Goal: Task Accomplishment & Management: Manage account settings

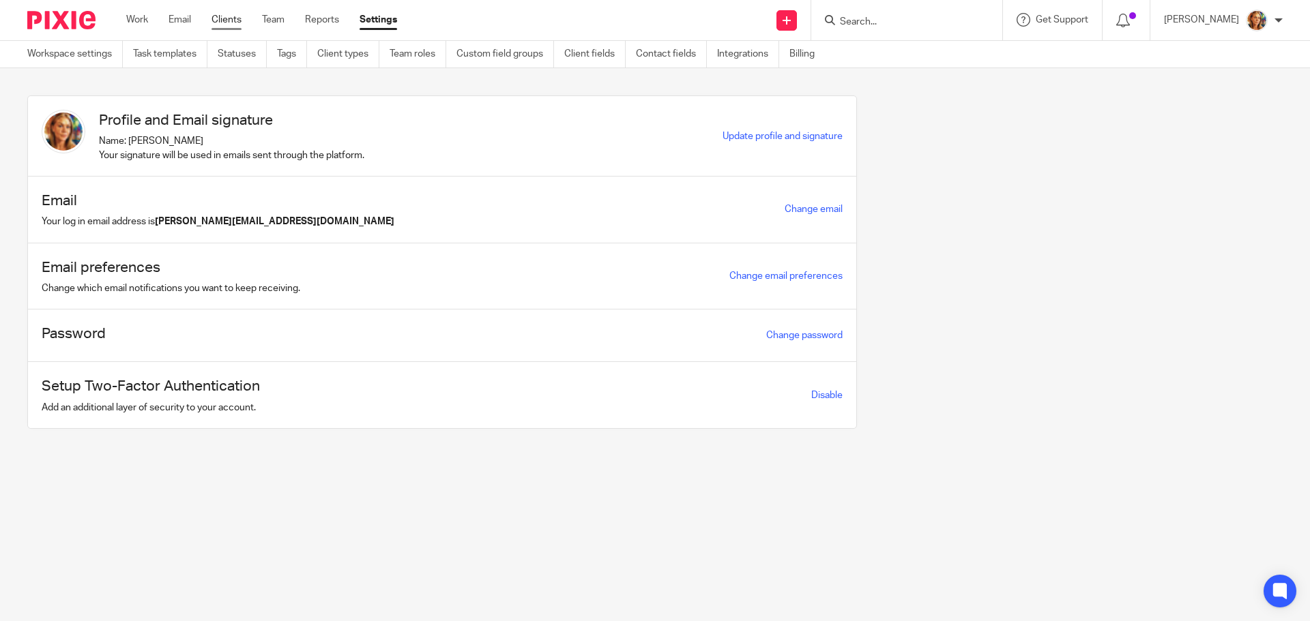
click at [221, 19] on link "Clients" at bounding box center [226, 20] width 30 height 14
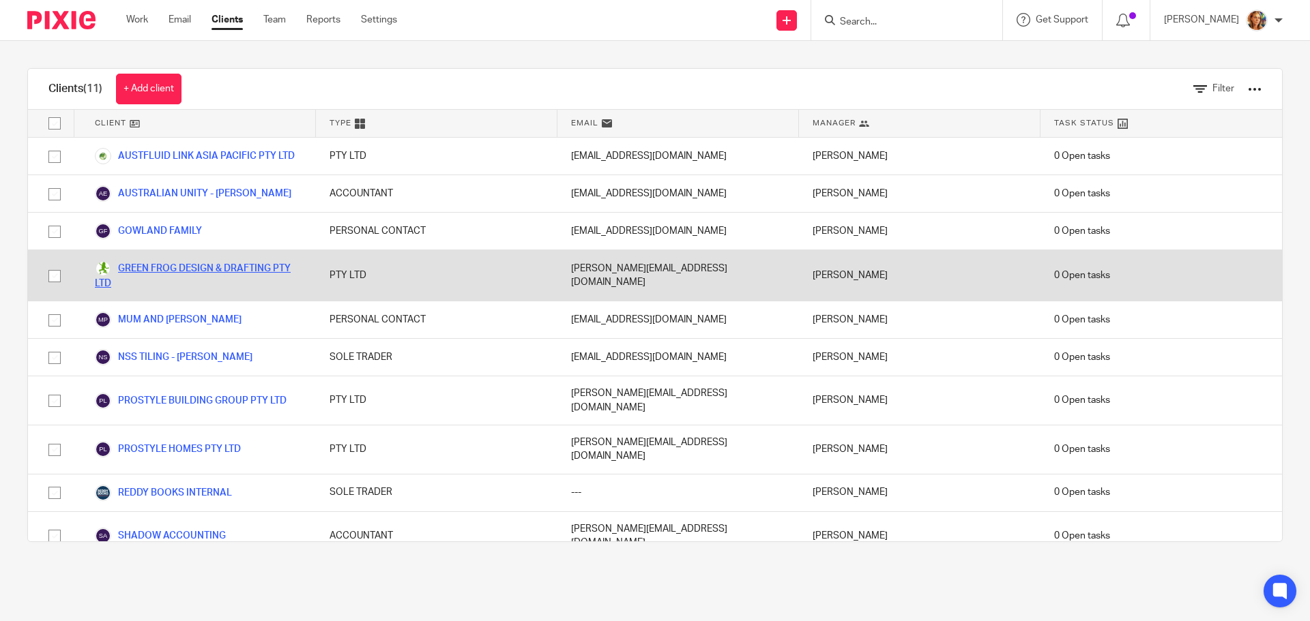
click at [192, 263] on link "GREEN FROG DESIGN & DRAFTING PTY LTD" at bounding box center [198, 276] width 207 height 30
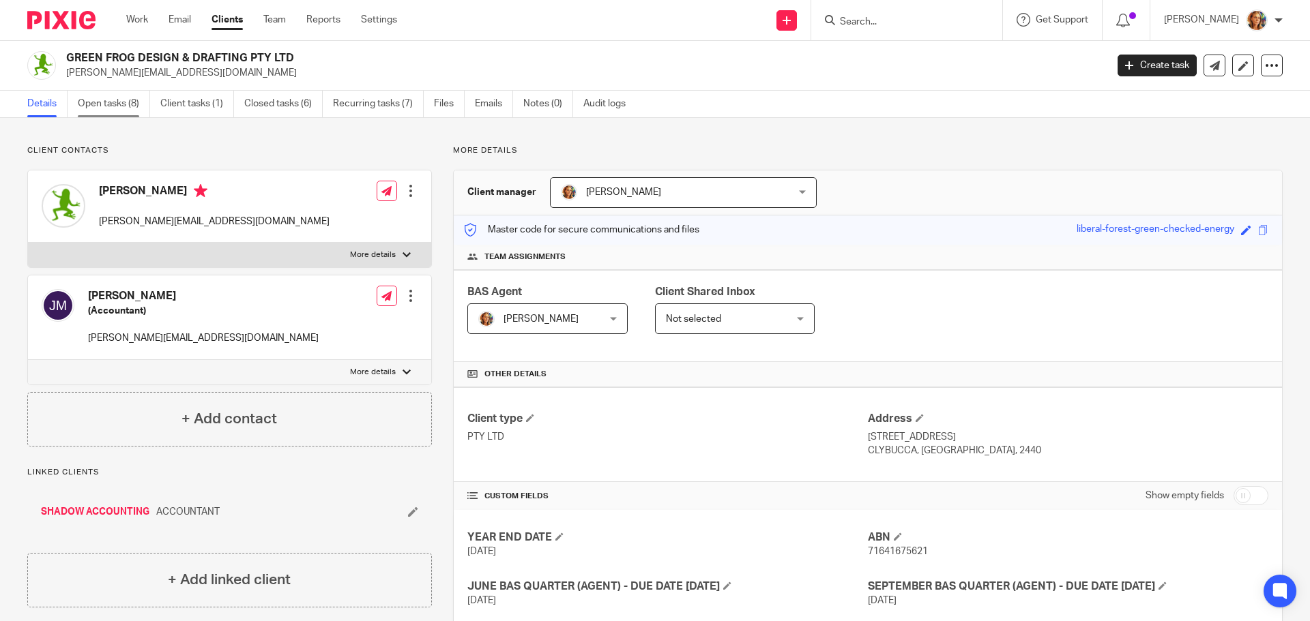
click at [100, 95] on link "Open tasks (8)" at bounding box center [114, 104] width 72 height 27
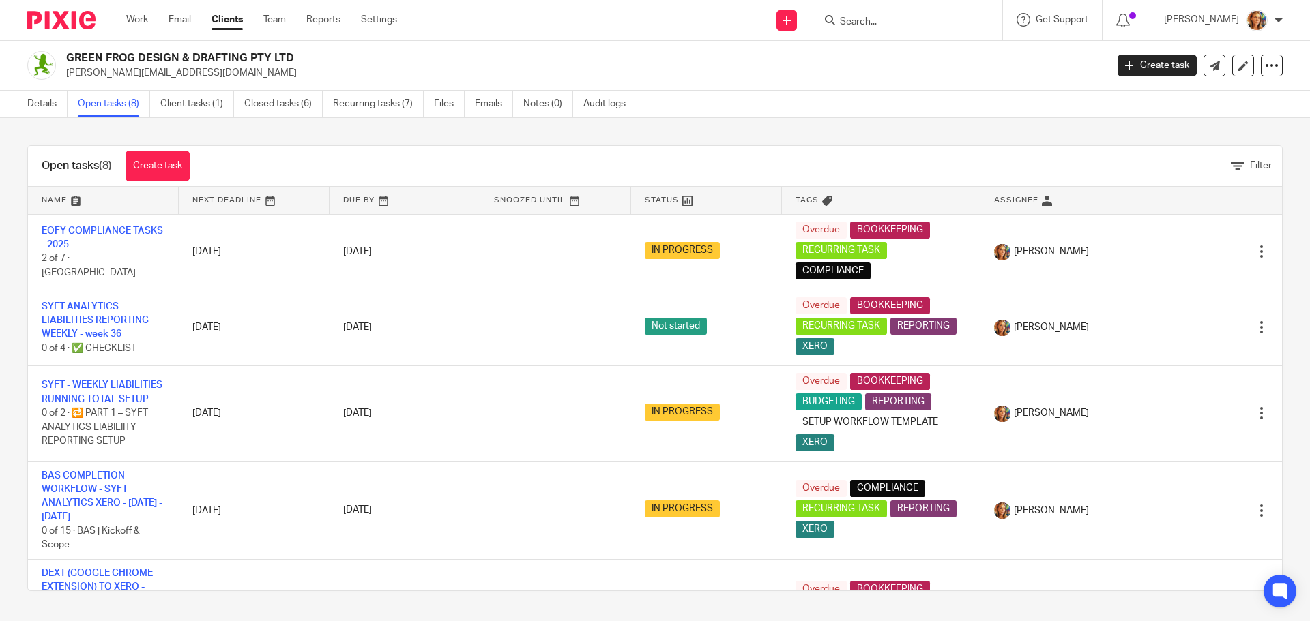
click at [186, 108] on link "Client tasks (1)" at bounding box center [197, 104] width 74 height 27
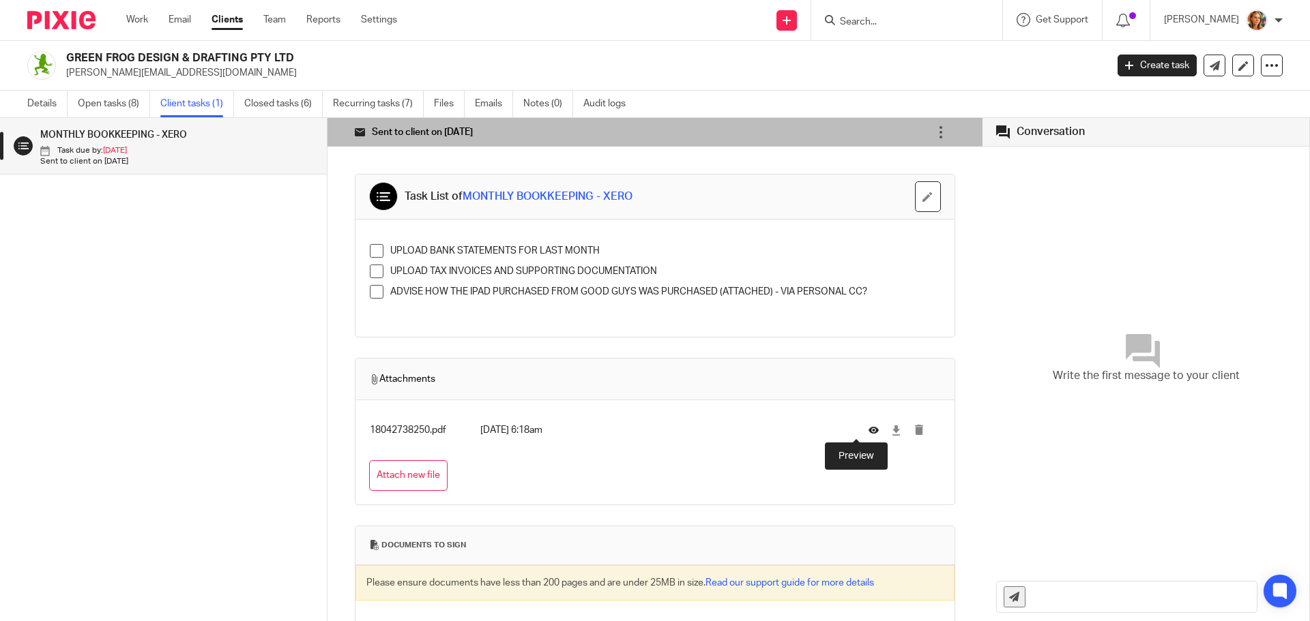
click at [868, 430] on icon at bounding box center [873, 431] width 10 height 10
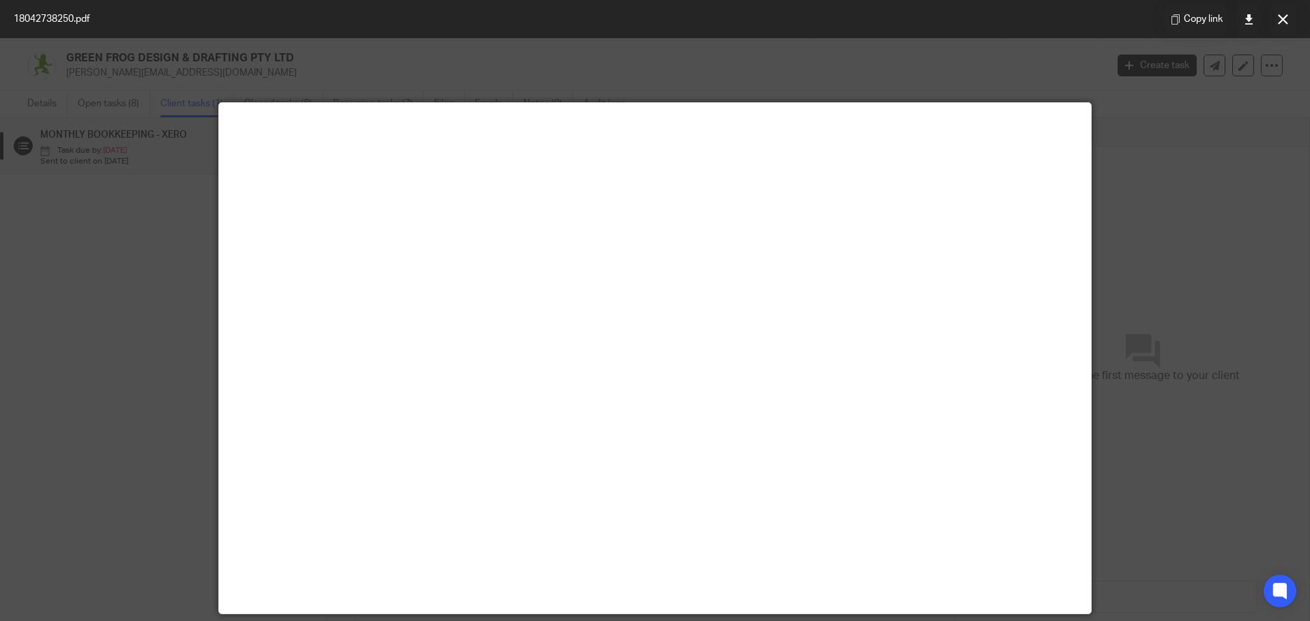
click at [1279, 18] on icon at bounding box center [1283, 19] width 10 height 10
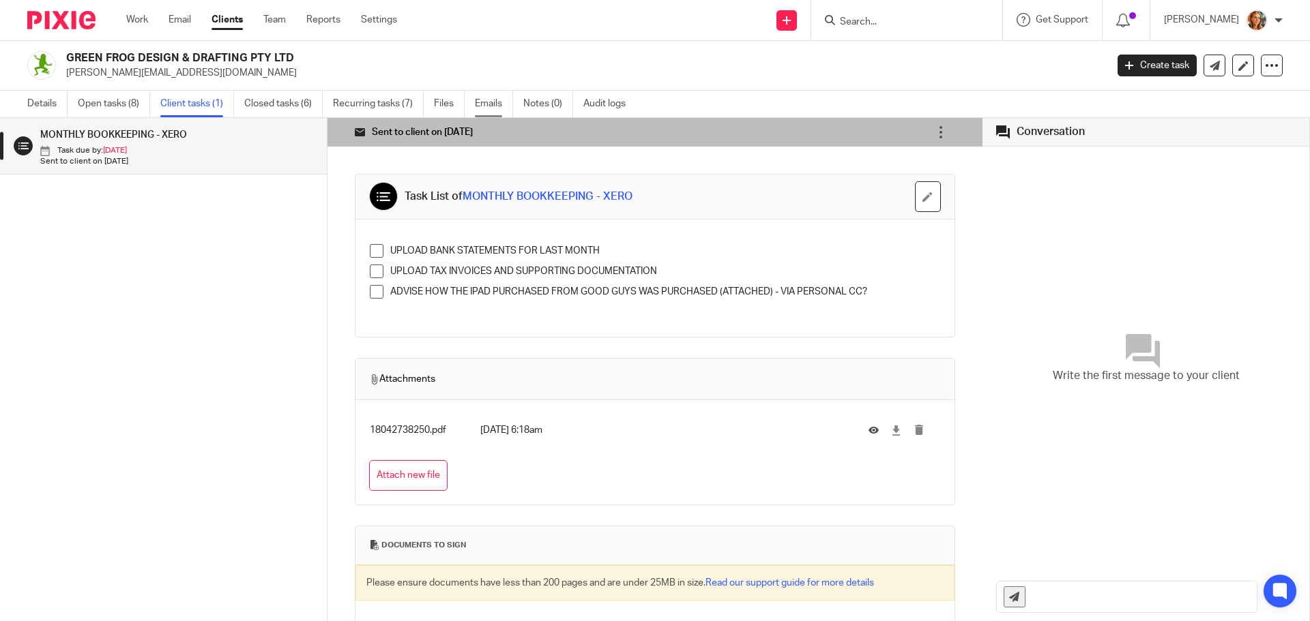
click at [483, 103] on link "Emails" at bounding box center [494, 104] width 38 height 27
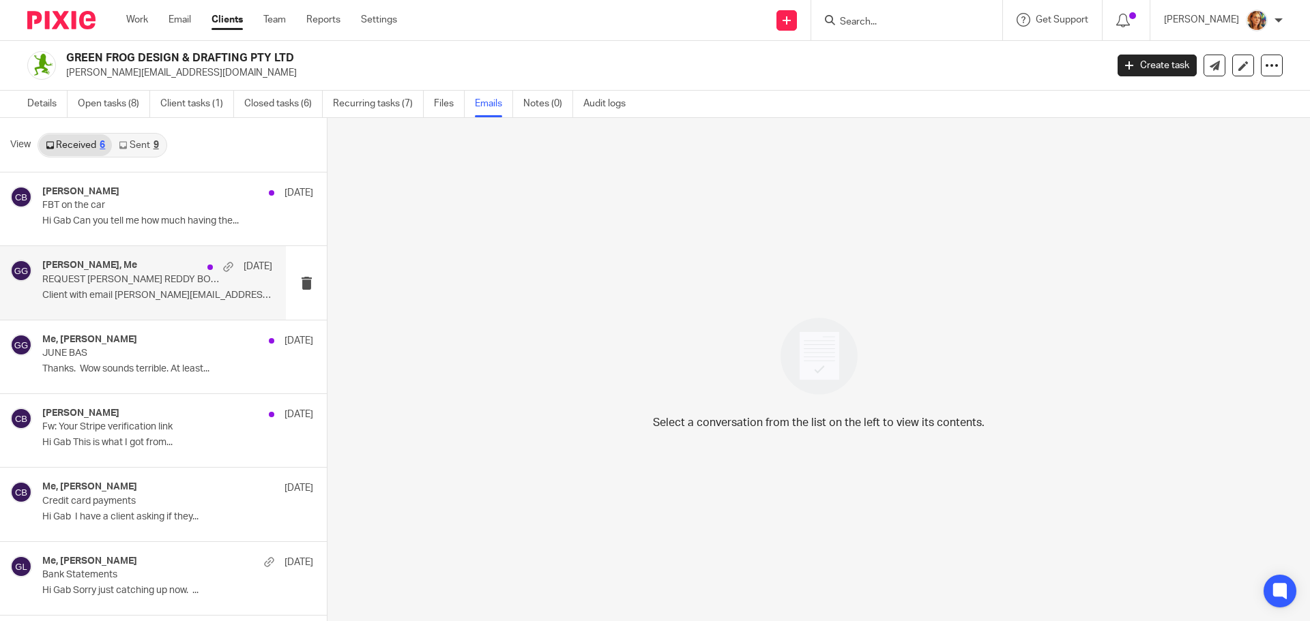
click at [179, 297] on p "Client with email [PERSON_NAME][EMAIL_ADDRESS][DOMAIN_NAME]..." at bounding box center [157, 296] width 230 height 12
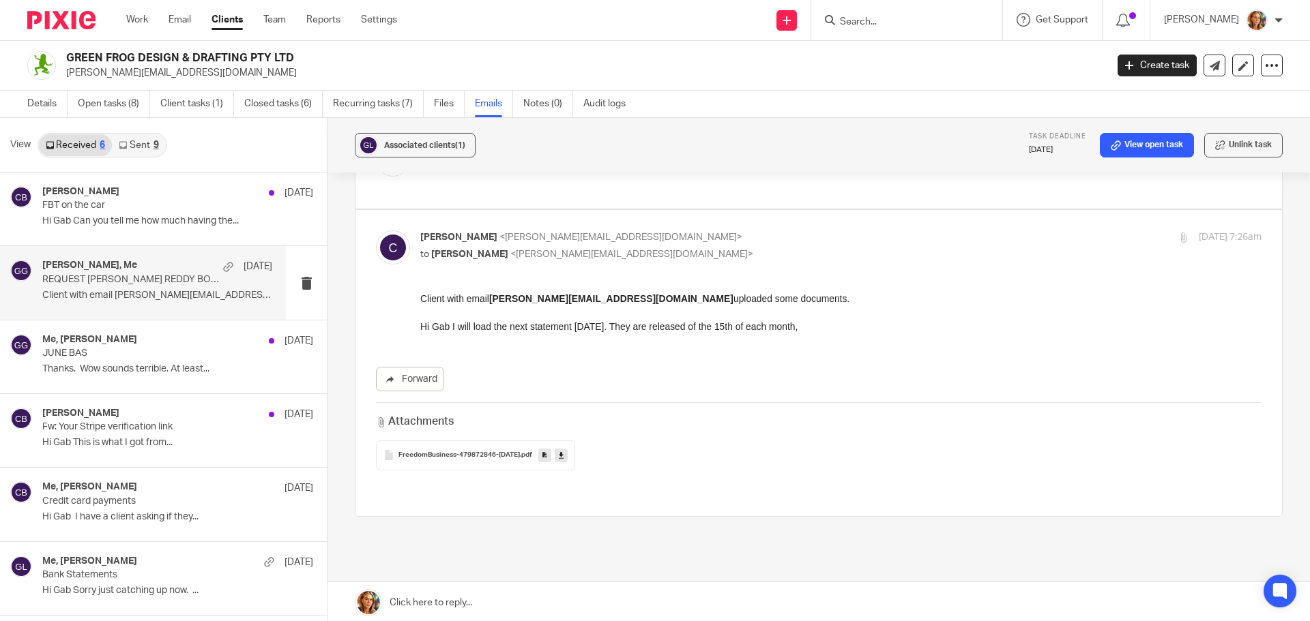
scroll to position [160, 0]
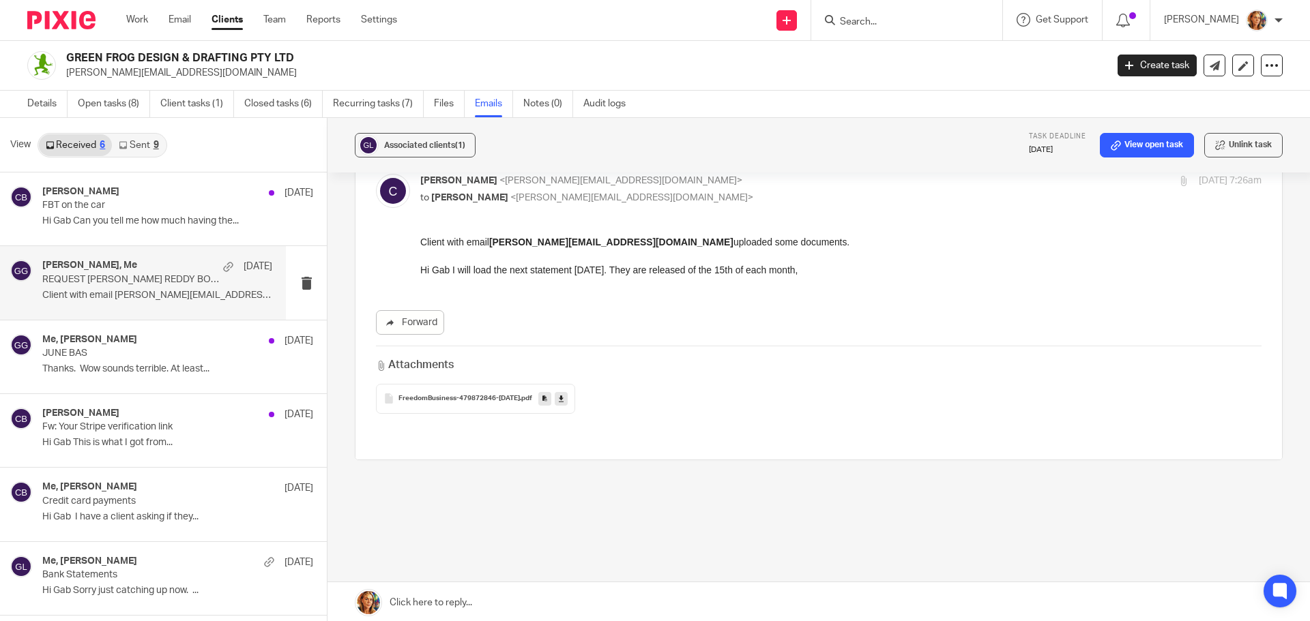
click at [477, 398] on span "FreedomBusiness-479872846-15Aug2025" at bounding box center [458, 399] width 121 height 8
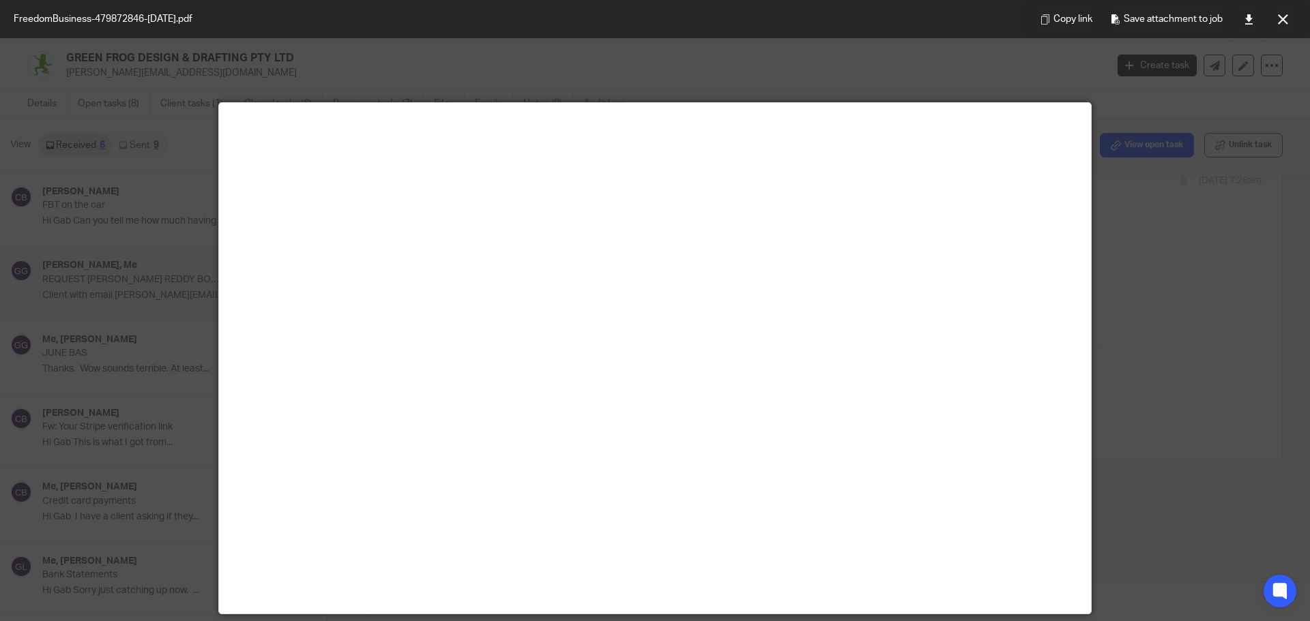
click at [1259, 394] on div at bounding box center [655, 310] width 1310 height 621
click at [1124, 317] on div at bounding box center [655, 310] width 1310 height 621
click at [1292, 23] on button at bounding box center [1282, 18] width 27 height 27
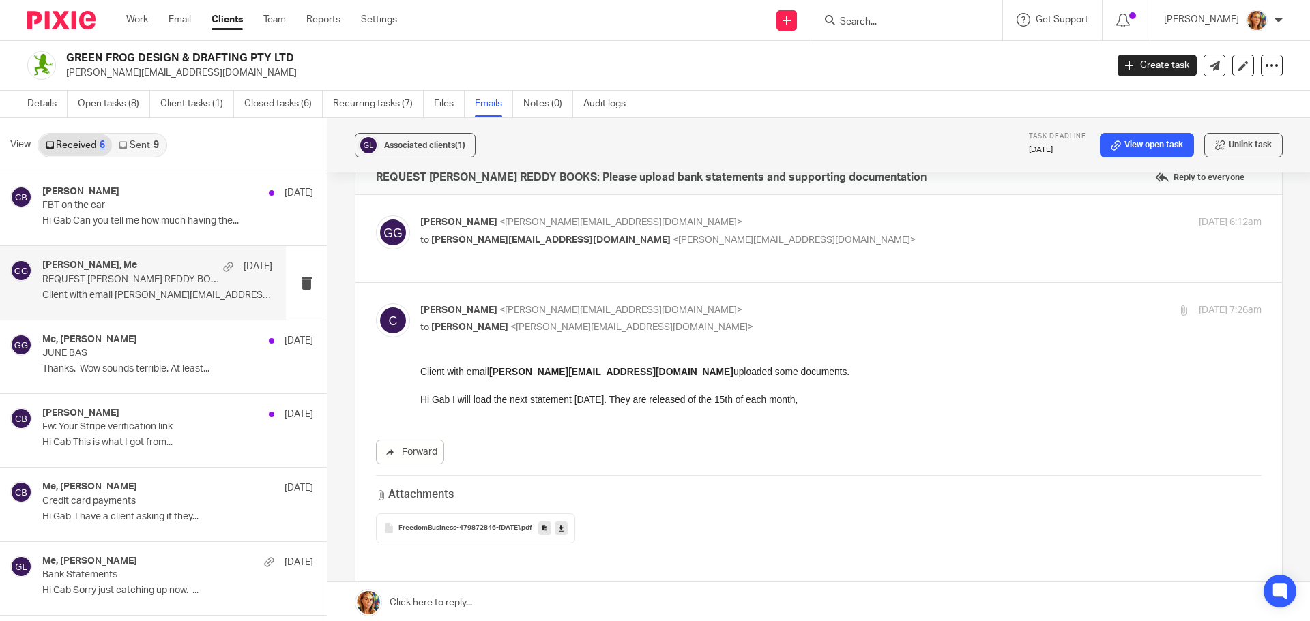
scroll to position [0, 0]
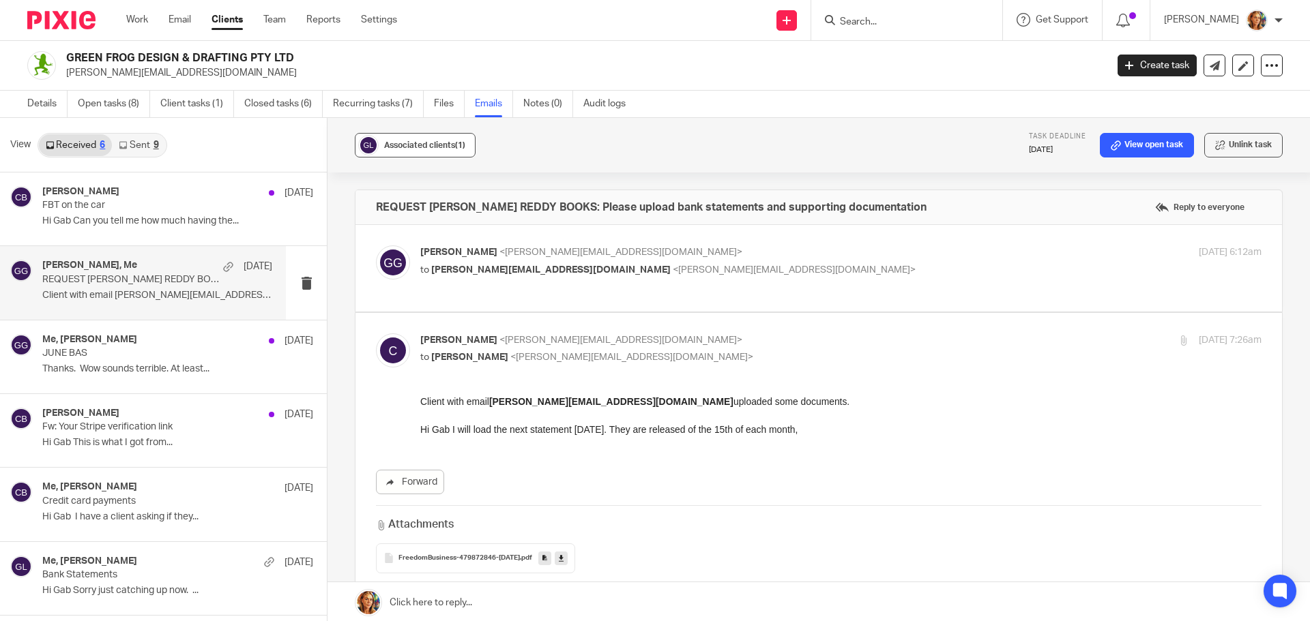
click at [442, 145] on span "Associated clients (1)" at bounding box center [424, 145] width 81 height 8
click at [741, 158] on div "Associated clients (1) Task deadline 24 Sep 2025 View open task Unlink task" at bounding box center [818, 145] width 982 height 55
click at [60, 145] on link "Received 6" at bounding box center [75, 145] width 73 height 22
click at [27, 104] on div "Details Open tasks (8) Client tasks (1) Closed tasks (6) Recurring tasks (7) Fi…" at bounding box center [330, 104] width 660 height 27
click at [32, 102] on link "Details" at bounding box center [47, 104] width 40 height 27
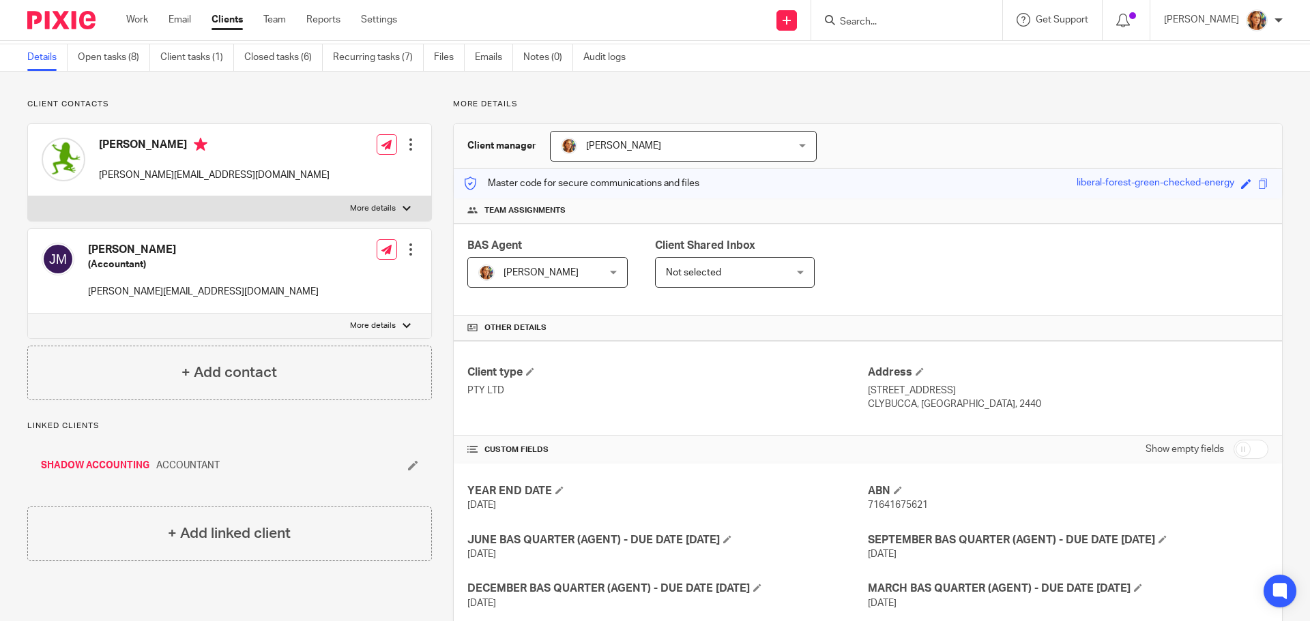
scroll to position [68, 0]
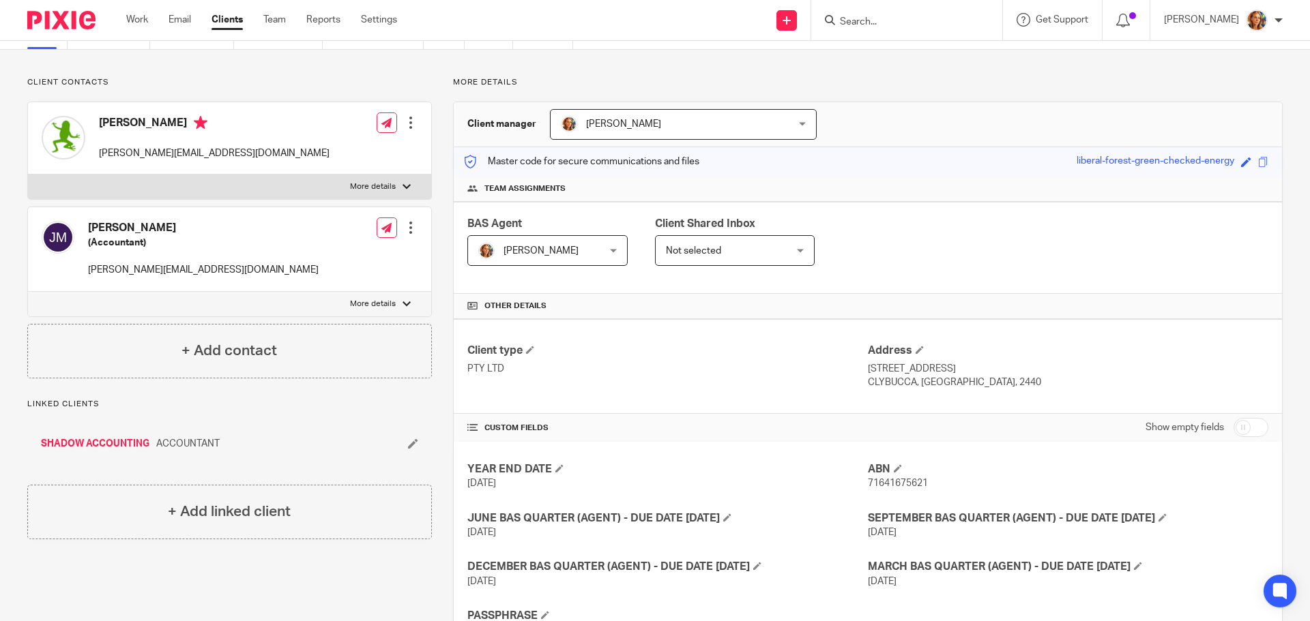
click at [394, 194] on label "More details" at bounding box center [229, 187] width 403 height 25
click at [28, 175] on input "More details" at bounding box center [27, 174] width 1 height 1
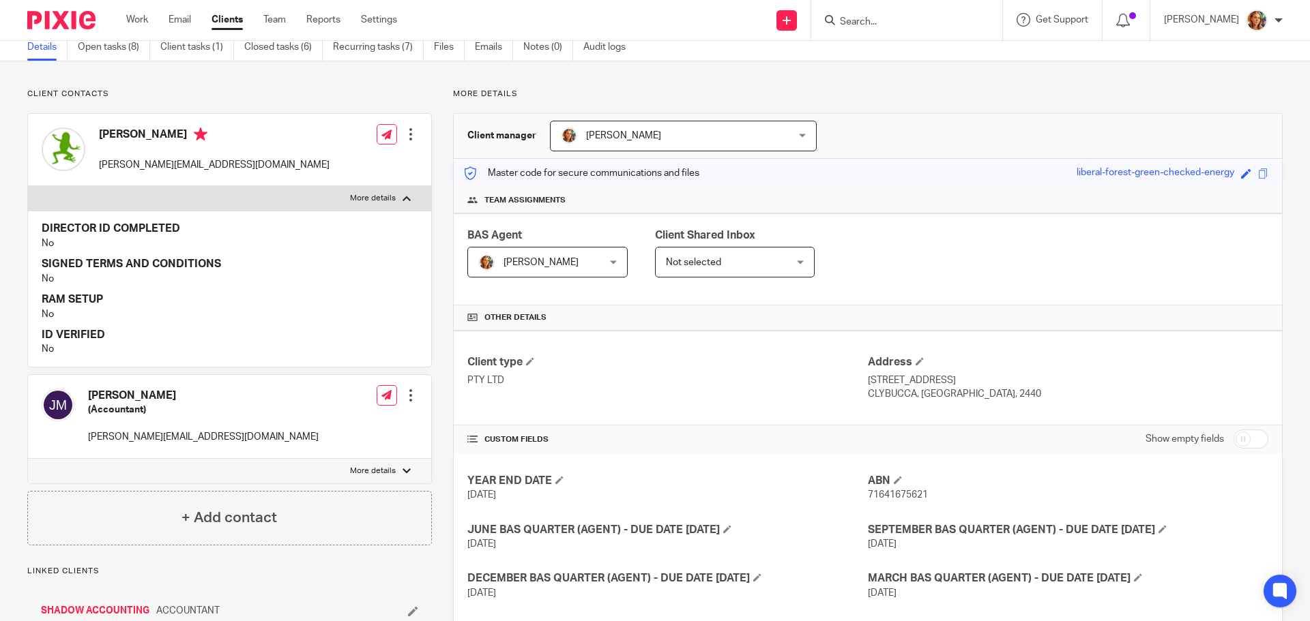
scroll to position [33, 0]
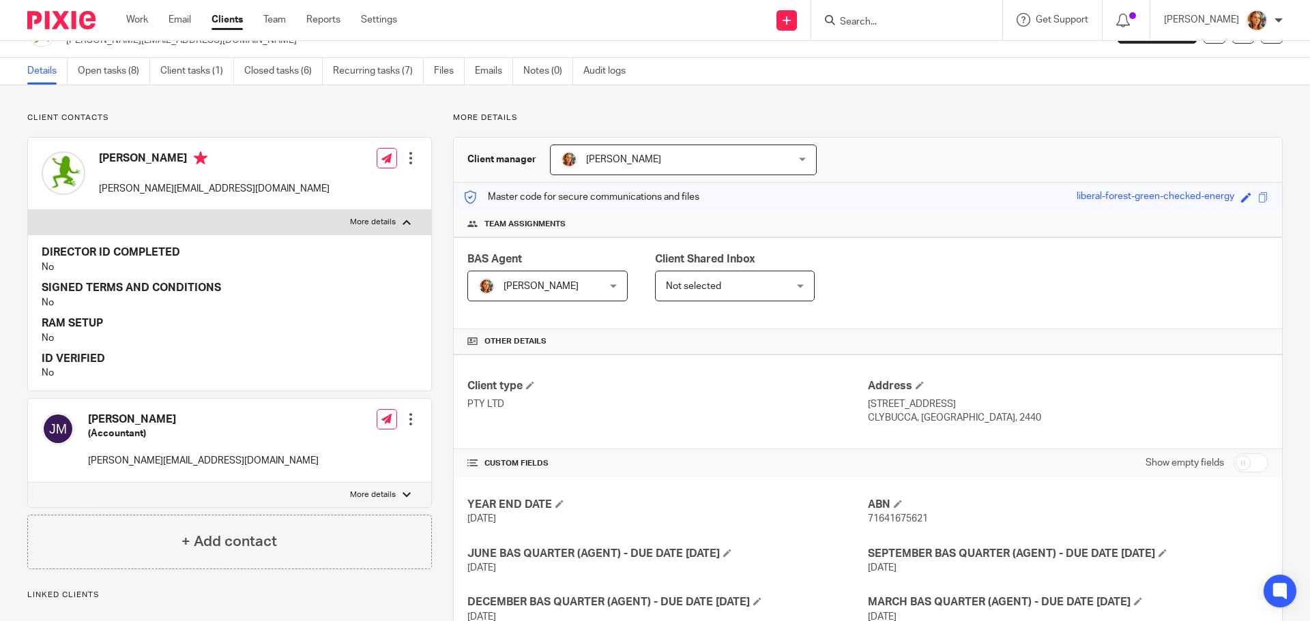
click at [392, 222] on label "More details" at bounding box center [229, 222] width 403 height 25
click at [28, 210] on input "More details" at bounding box center [27, 209] width 1 height 1
checkbox input "false"
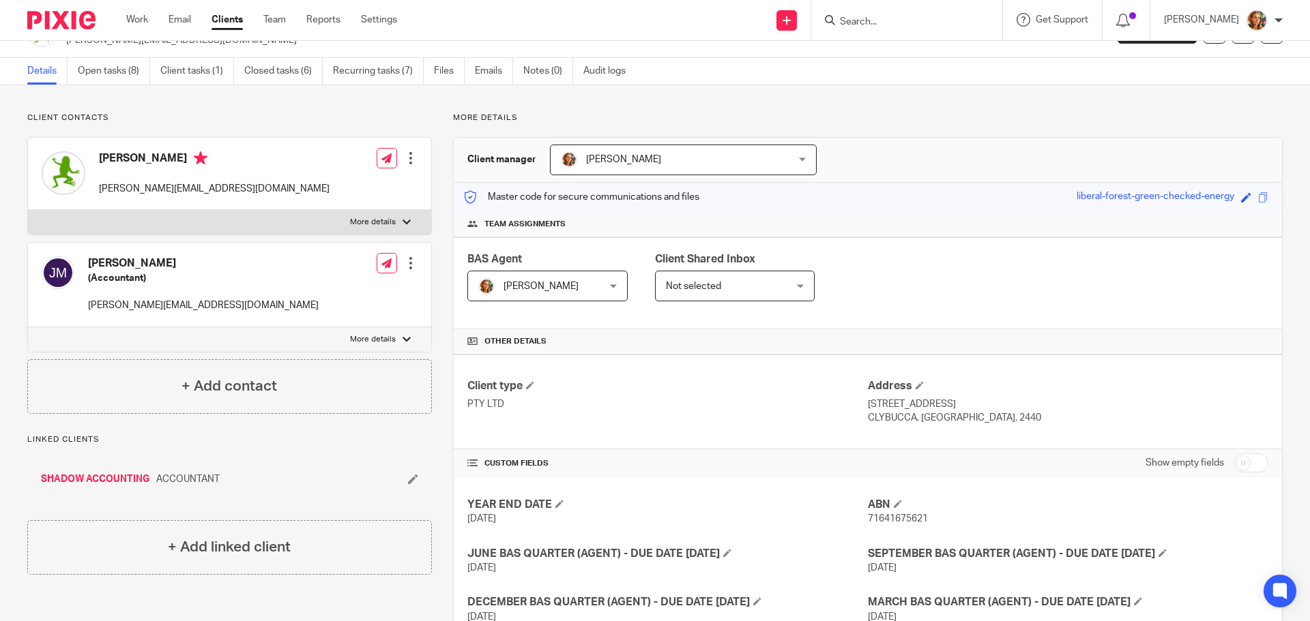
click at [405, 344] on label "More details" at bounding box center [229, 339] width 403 height 25
click at [28, 327] on input "More details" at bounding box center [27, 327] width 1 height 1
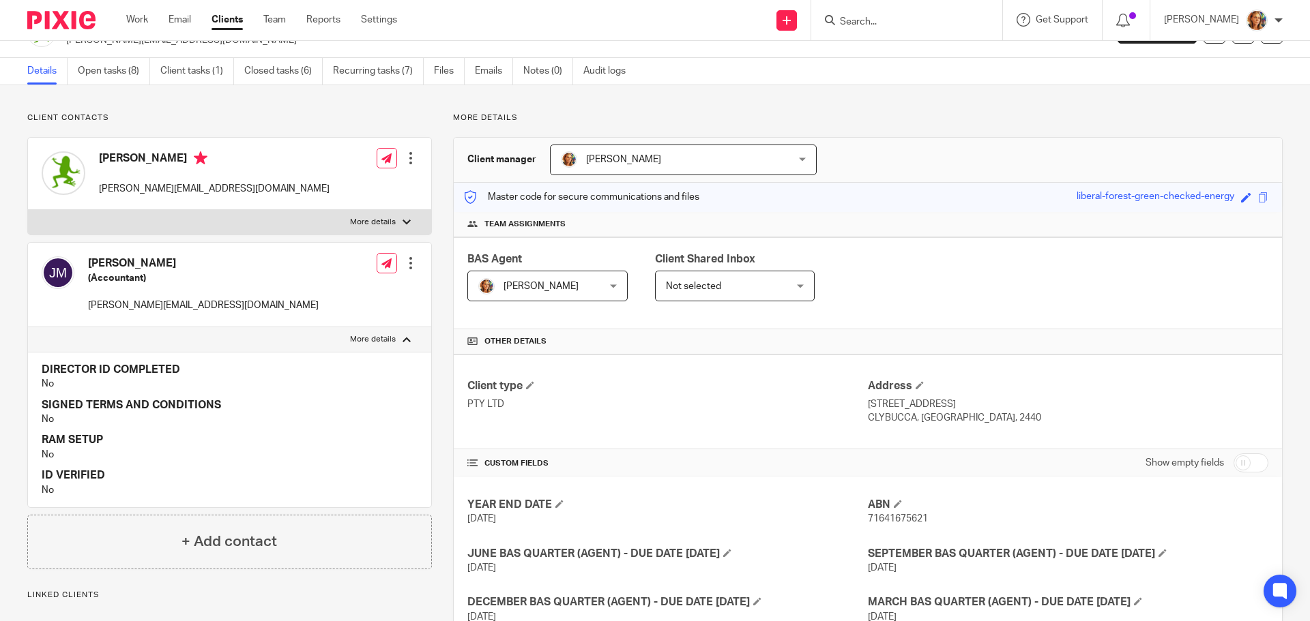
click at [405, 344] on label "More details" at bounding box center [229, 339] width 403 height 25
click at [28, 327] on input "More details" at bounding box center [27, 327] width 1 height 1
checkbox input "false"
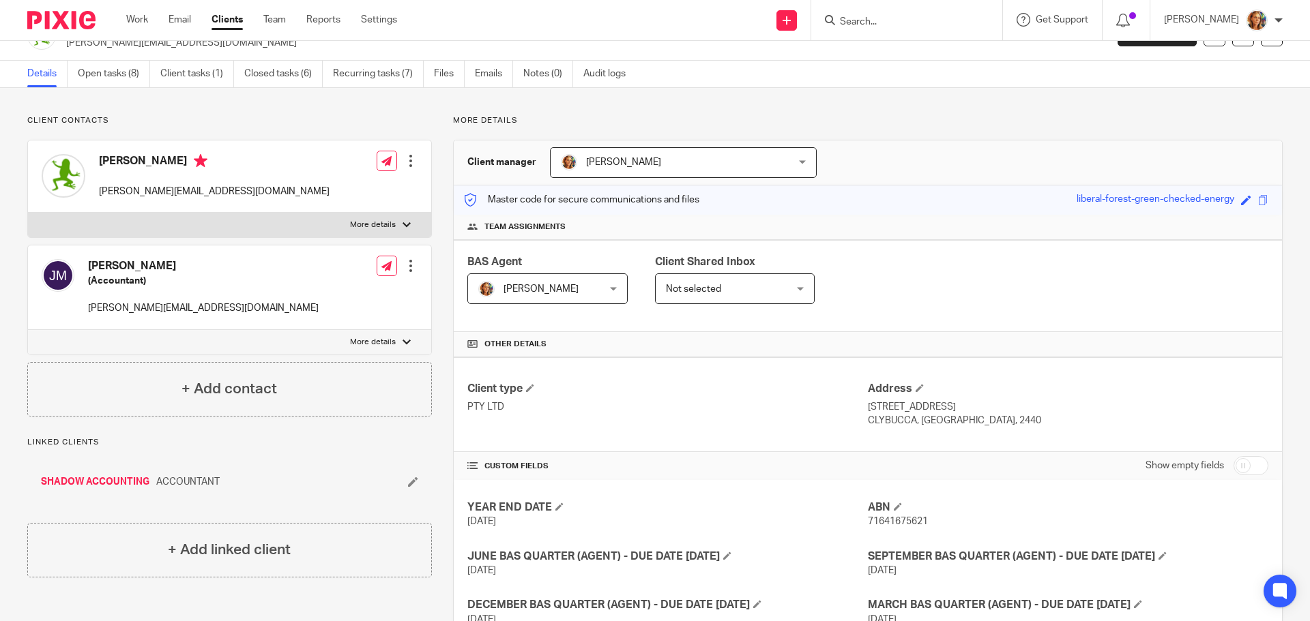
scroll to position [0, 0]
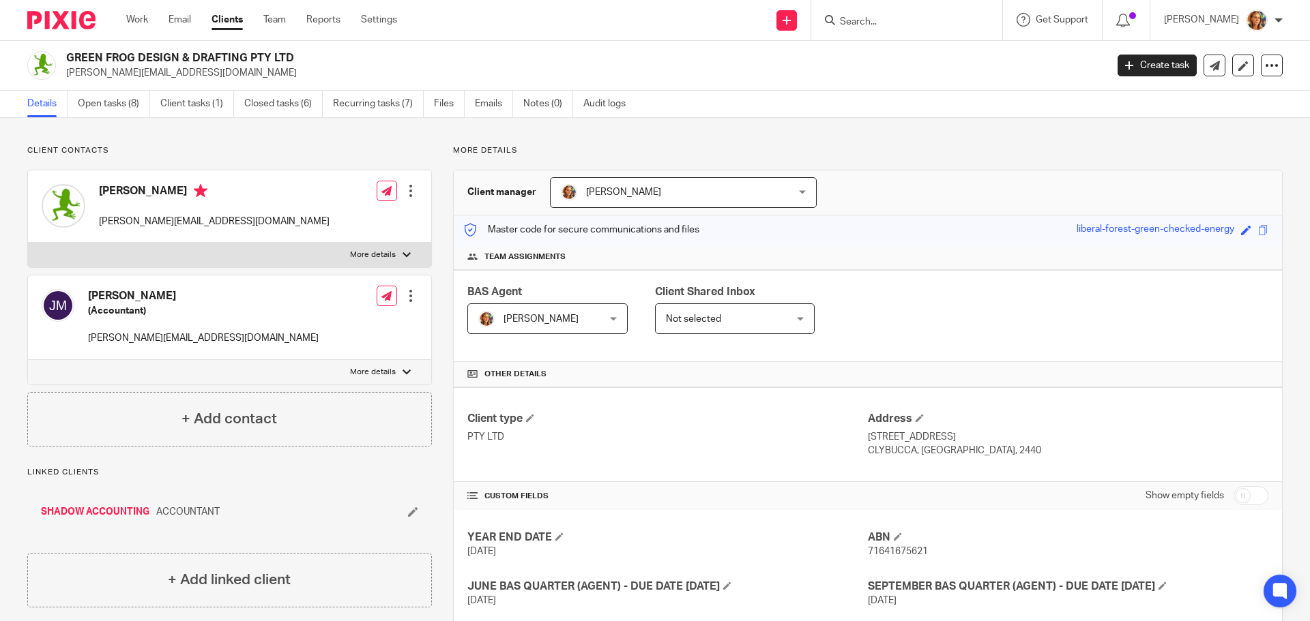
click at [781, 320] on div "Not selected Not selected" at bounding box center [735, 319] width 160 height 31
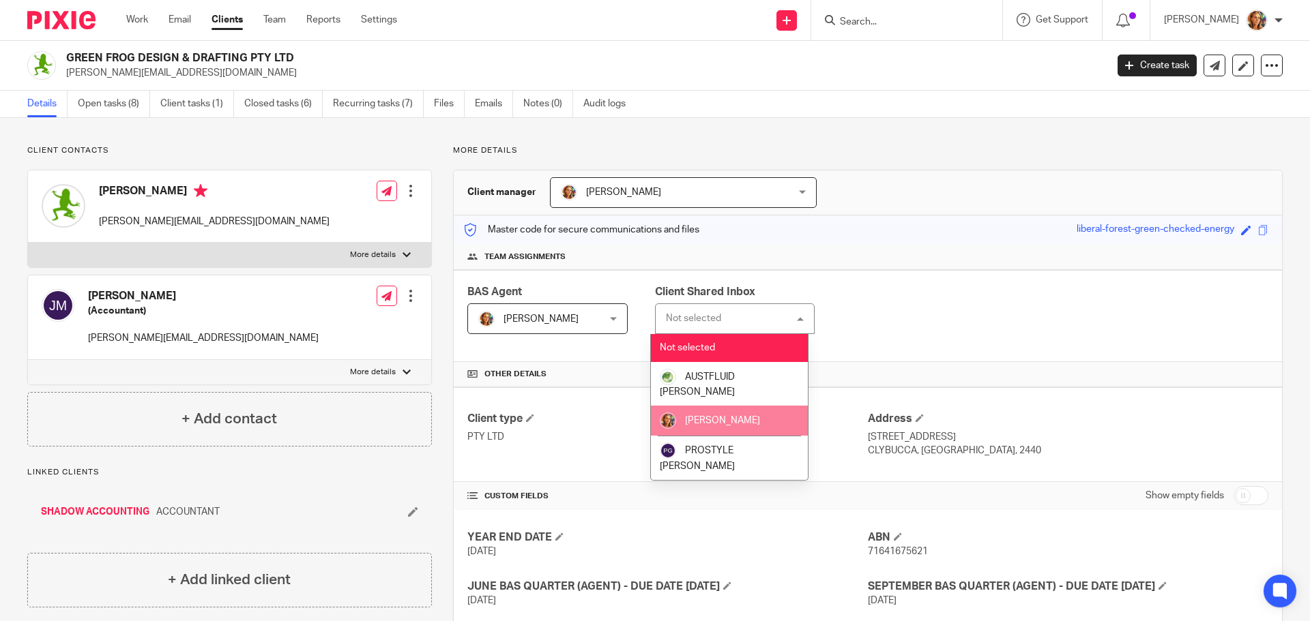
click at [750, 416] on span "[PERSON_NAME]" at bounding box center [722, 421] width 75 height 10
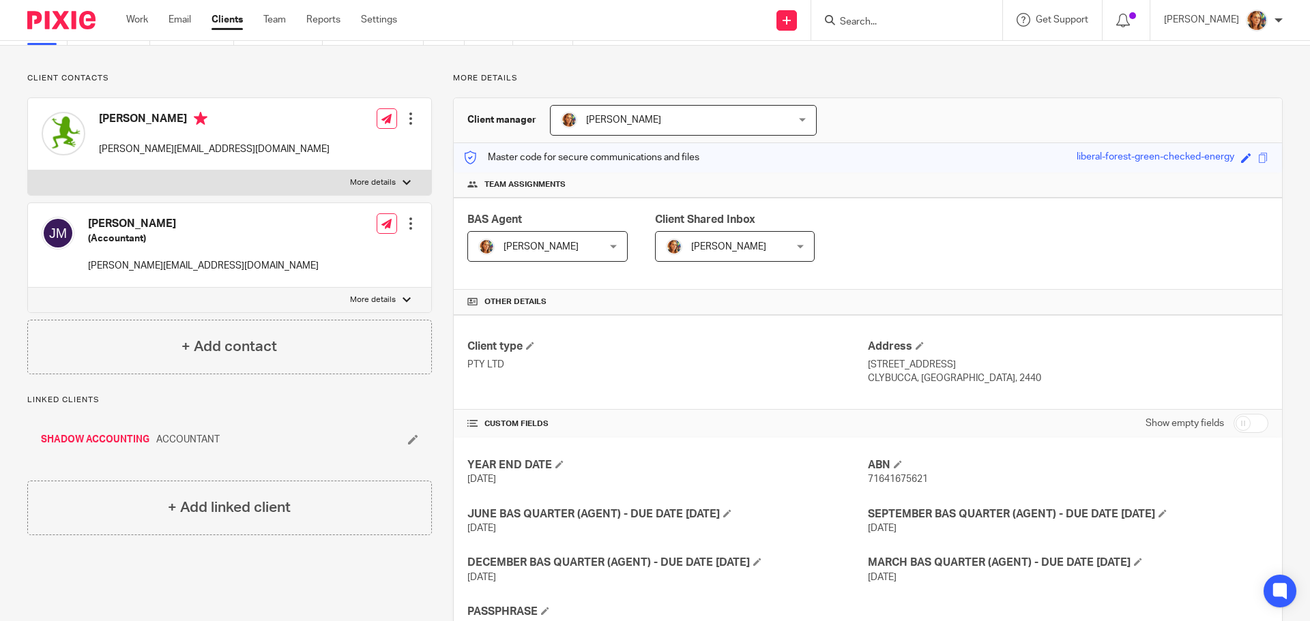
scroll to position [133, 0]
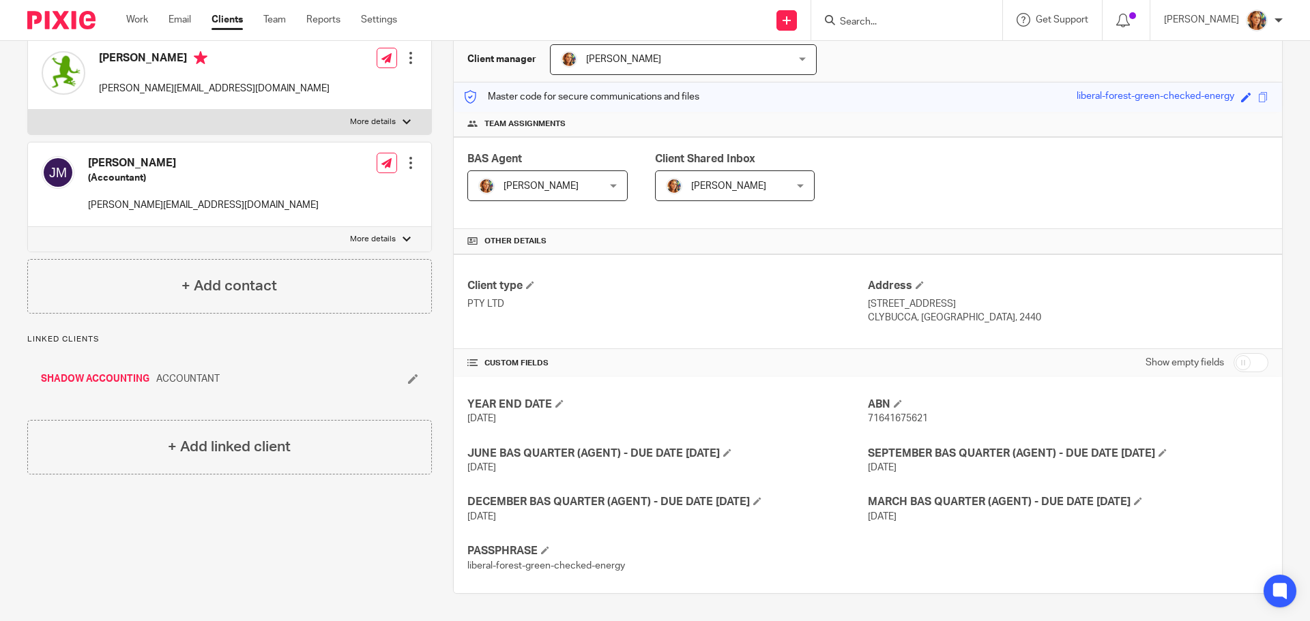
click at [264, 561] on div "Client contacts Chris Bateup chris@greenfrogstudio.com.au Edit contact Create c…" at bounding box center [219, 303] width 426 height 582
click at [198, 452] on h4 "+ Add linked client" at bounding box center [229, 447] width 123 height 21
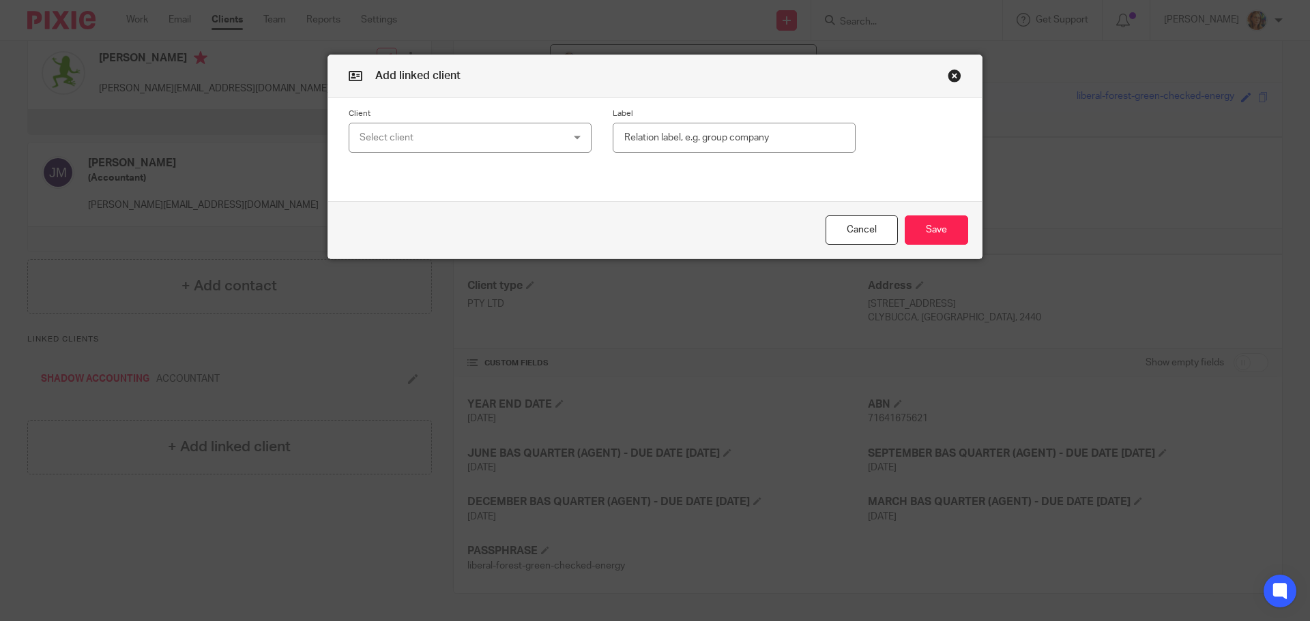
click at [415, 135] on div "Select client" at bounding box center [451, 137] width 185 height 29
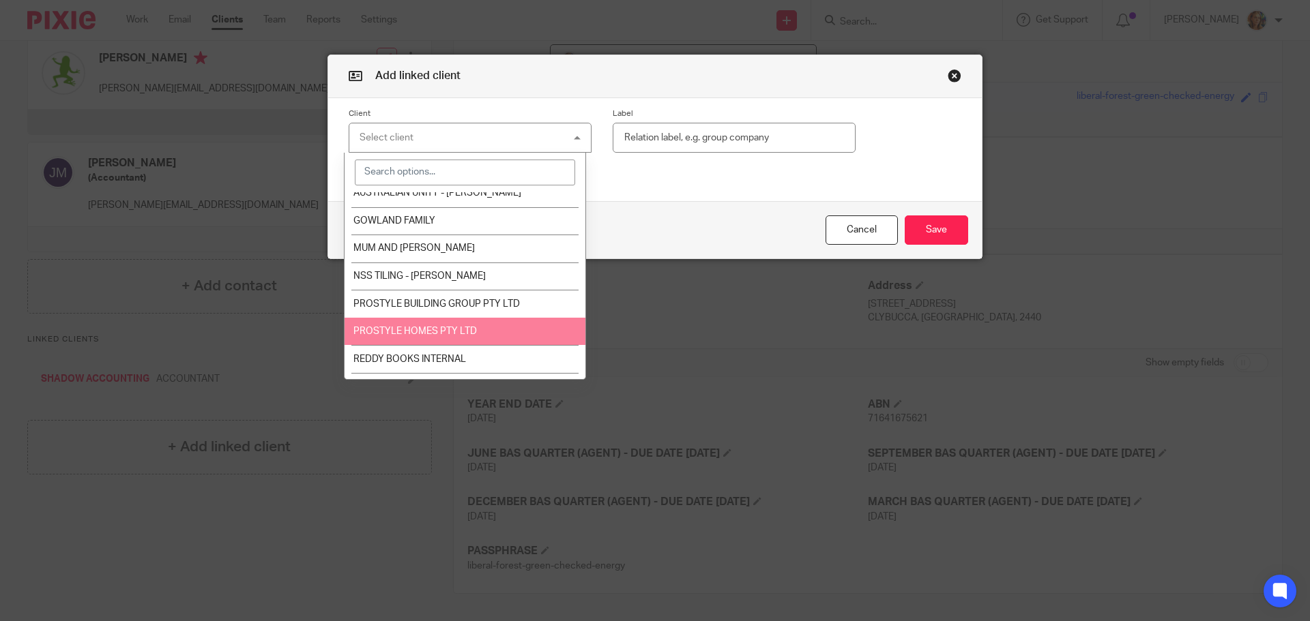
scroll to position [63, 0]
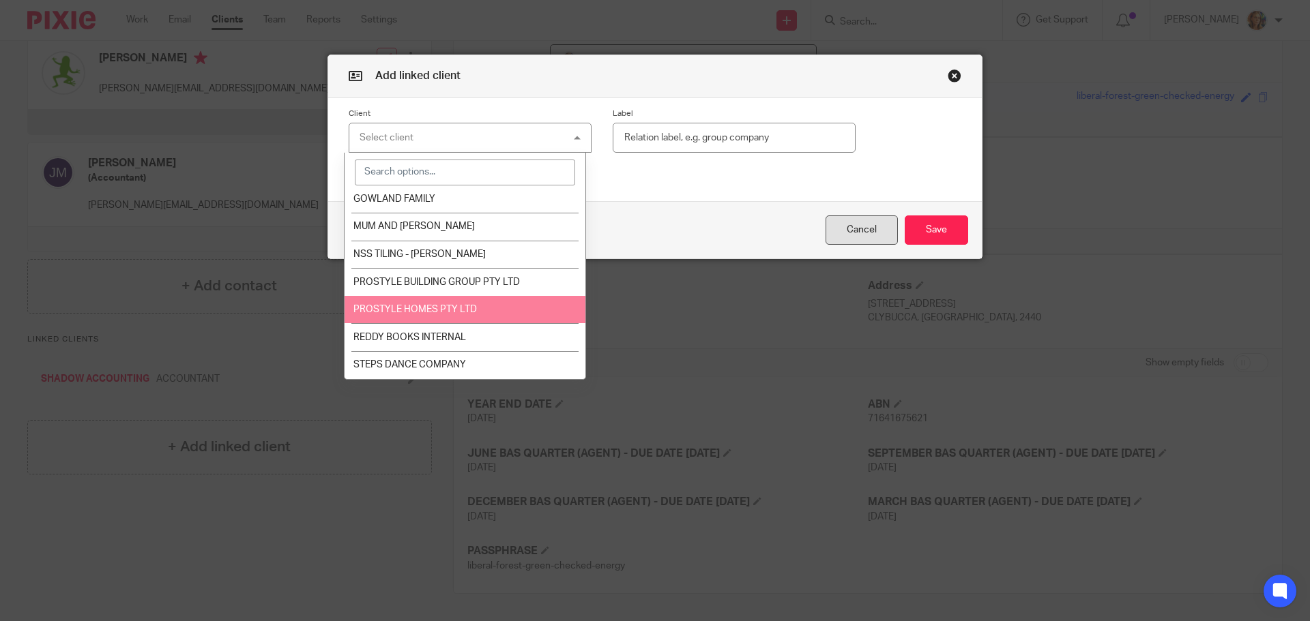
click at [868, 238] on button "Cancel" at bounding box center [861, 230] width 72 height 29
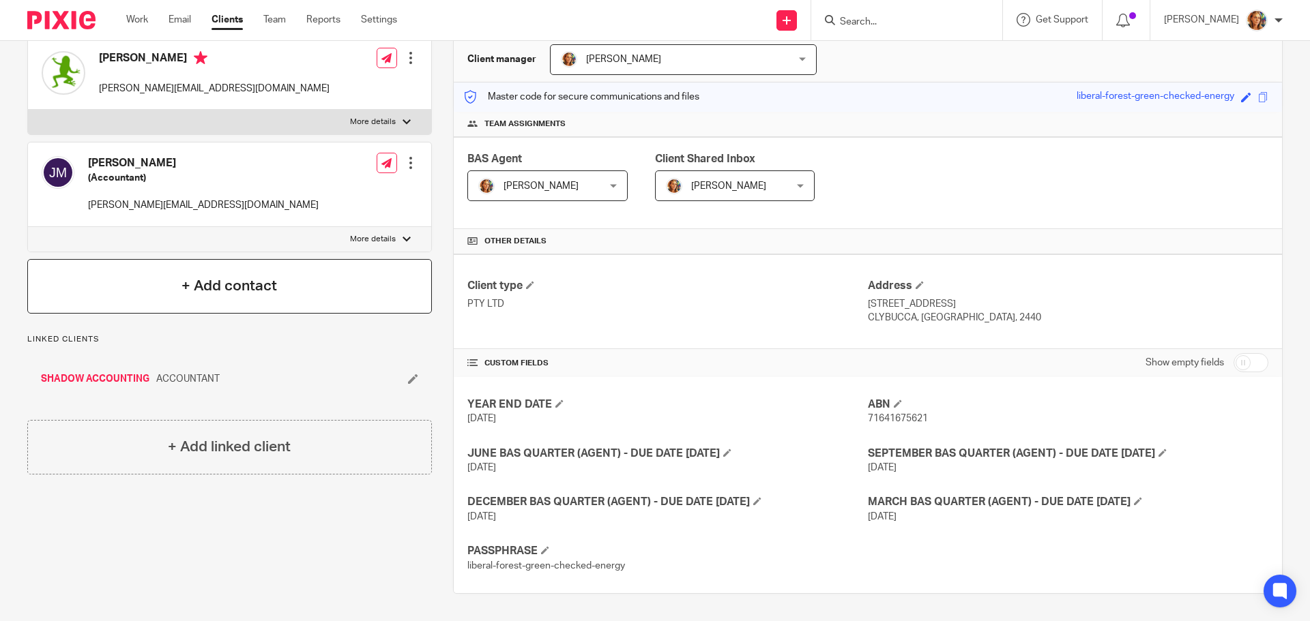
click at [308, 297] on div "+ Add contact" at bounding box center [229, 286] width 405 height 55
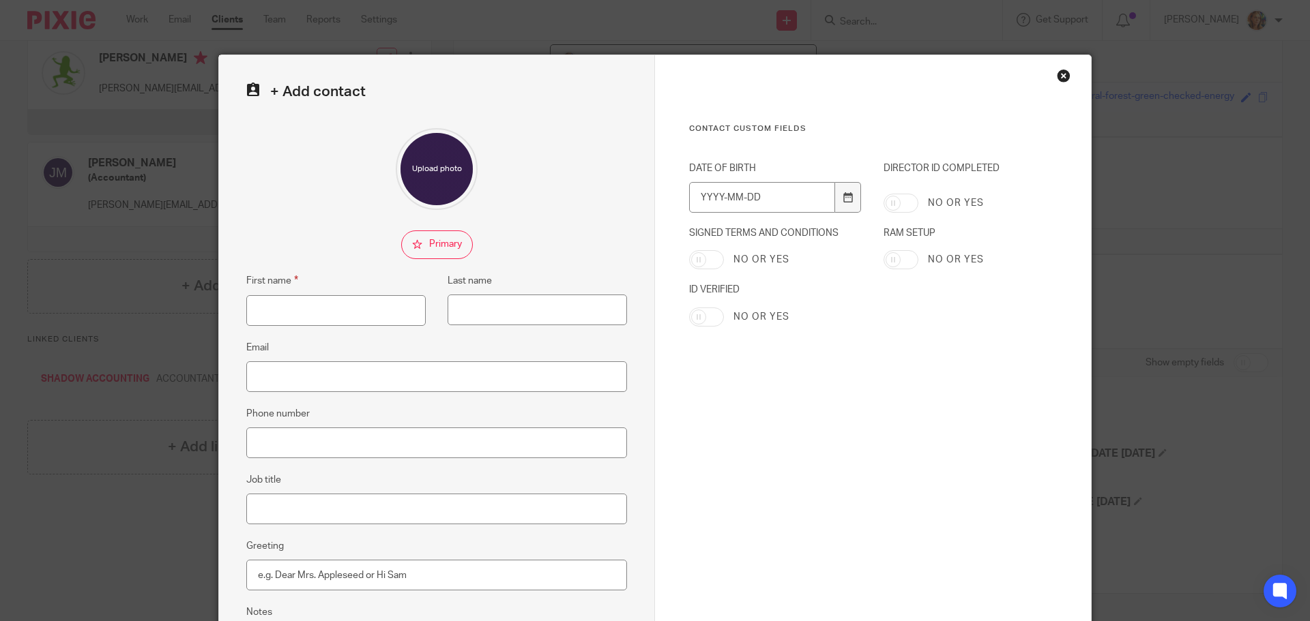
click at [1057, 79] on div "Close this dialog window" at bounding box center [1064, 76] width 14 height 14
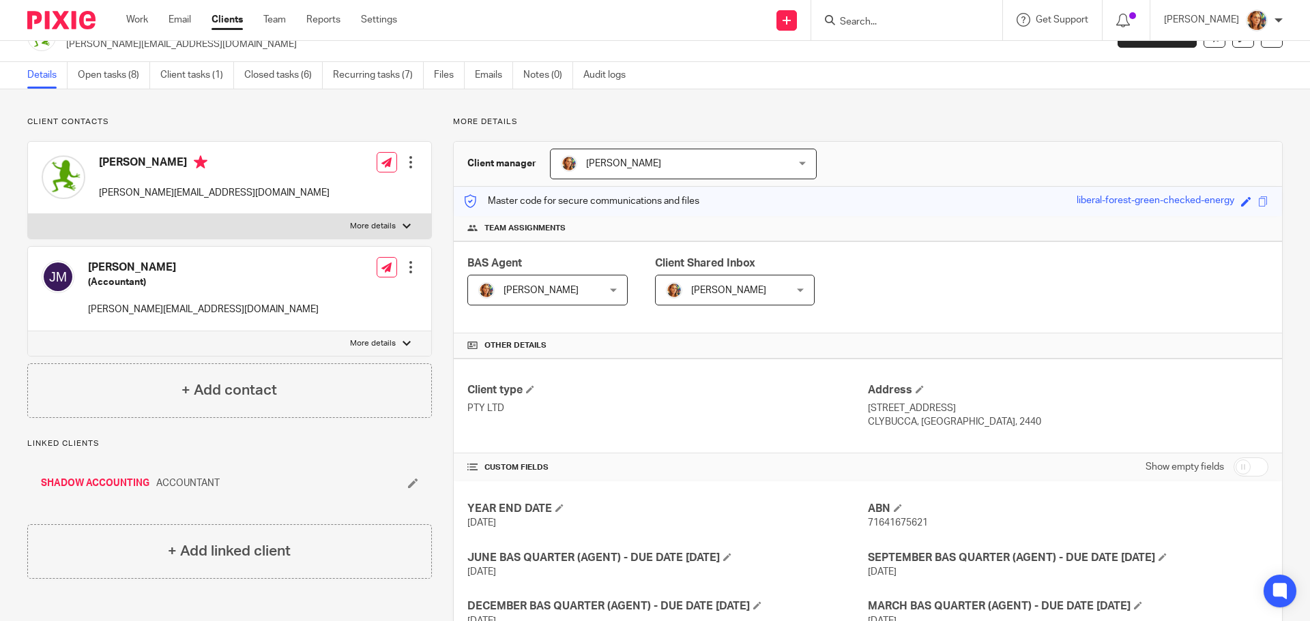
scroll to position [0, 0]
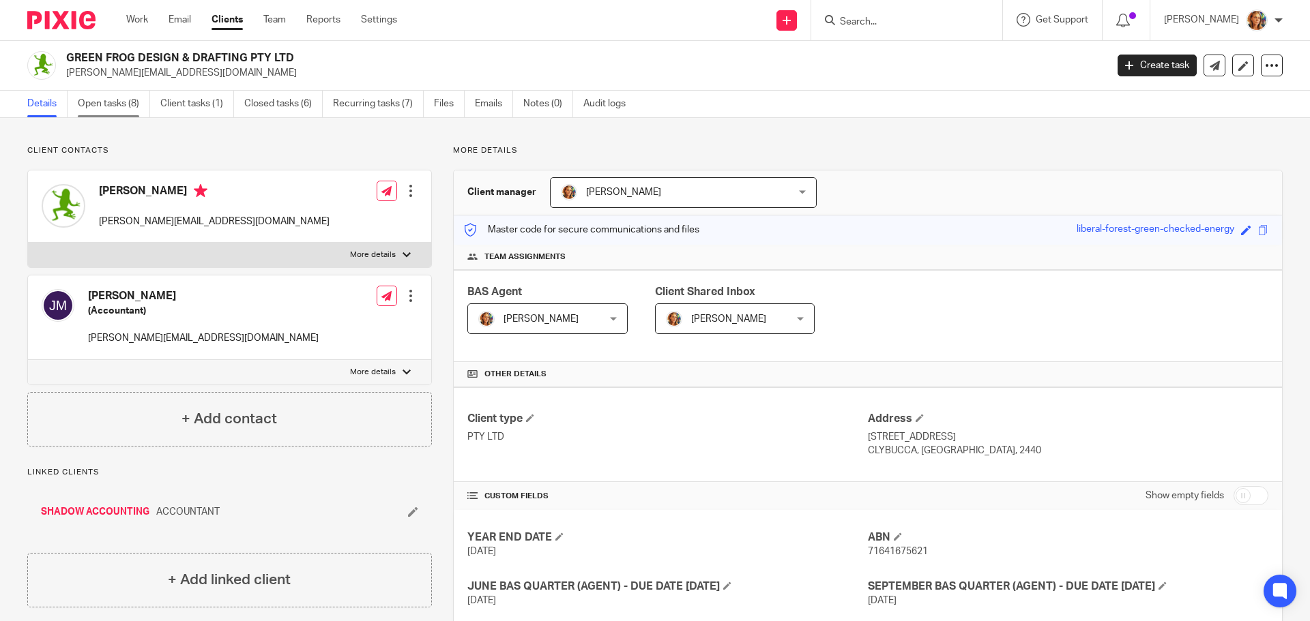
click at [109, 102] on link "Open tasks (8)" at bounding box center [114, 104] width 72 height 27
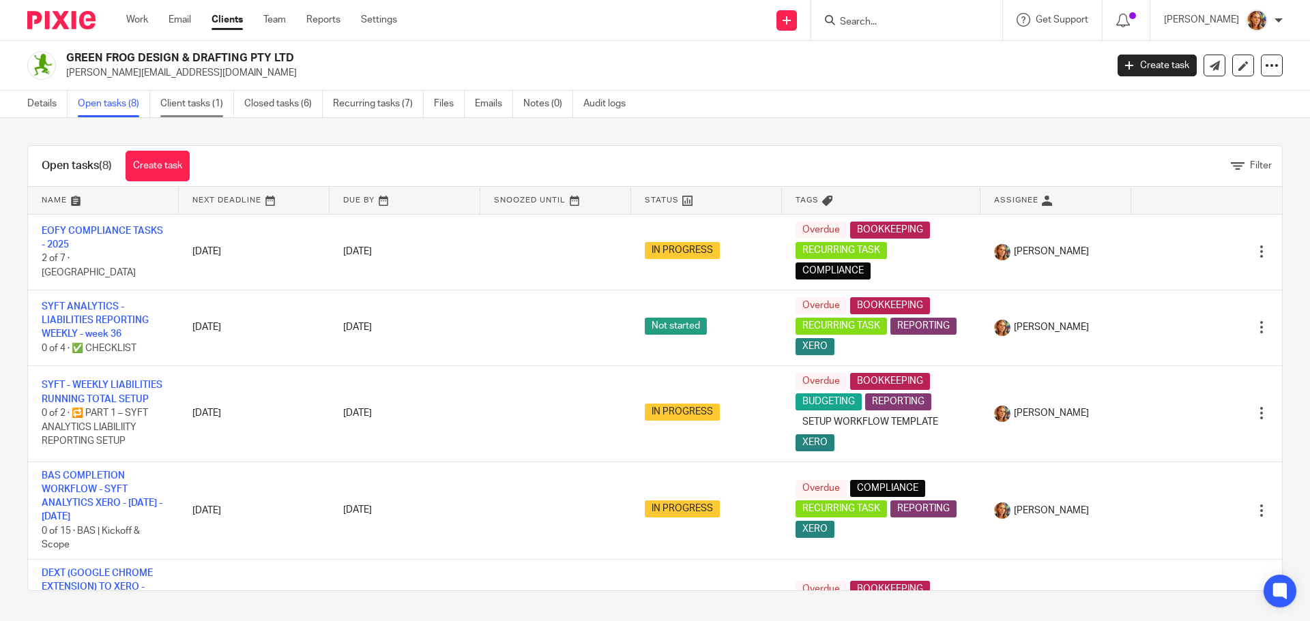
click at [210, 113] on link "Client tasks (1)" at bounding box center [197, 104] width 74 height 27
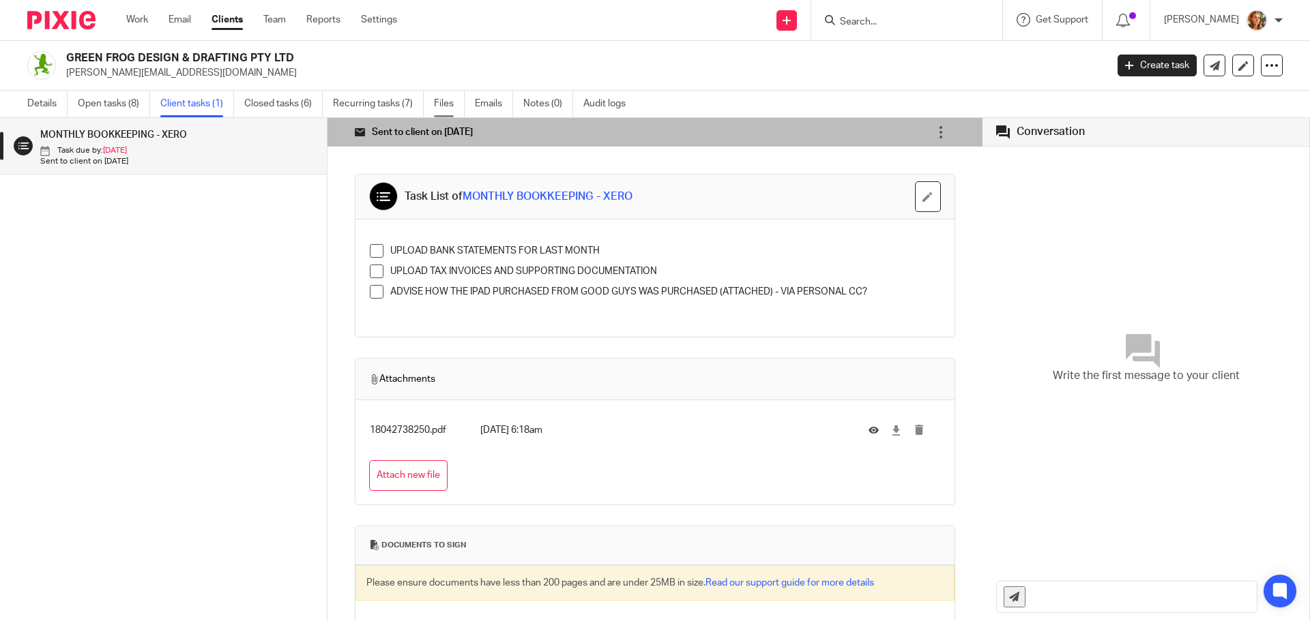
click at [454, 106] on link "Files" at bounding box center [449, 104] width 31 height 27
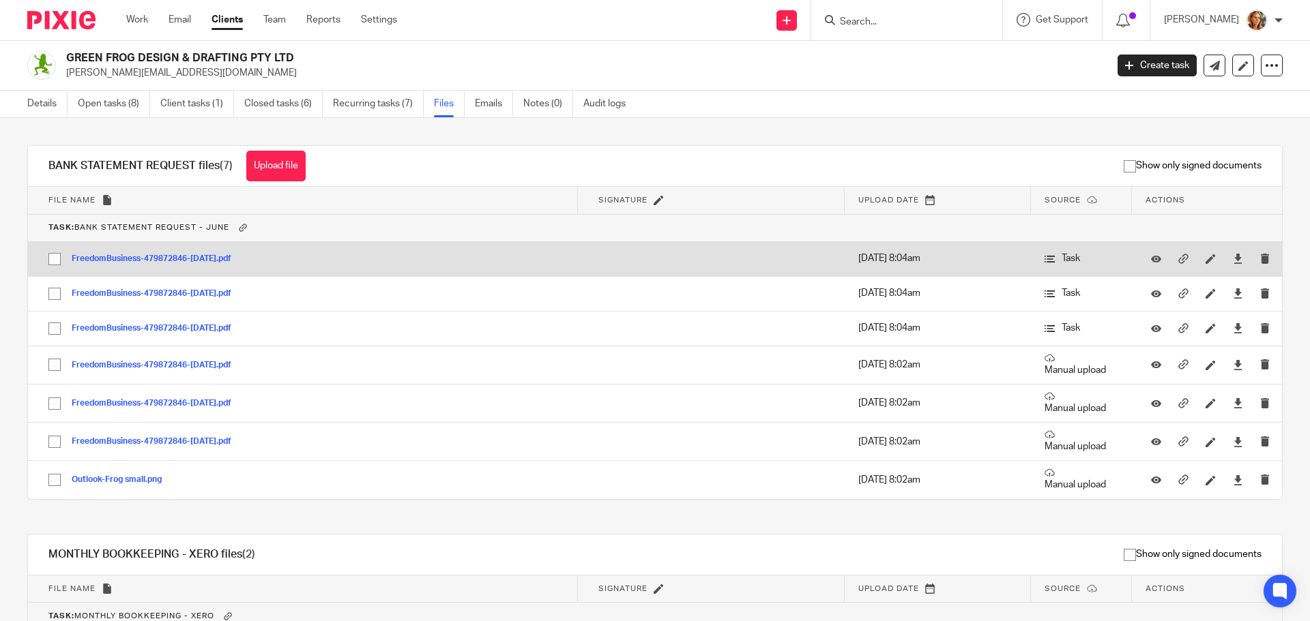
click at [180, 256] on button "FreedomBusiness-479872846-[DATE].pdf" at bounding box center [157, 259] width 170 height 10
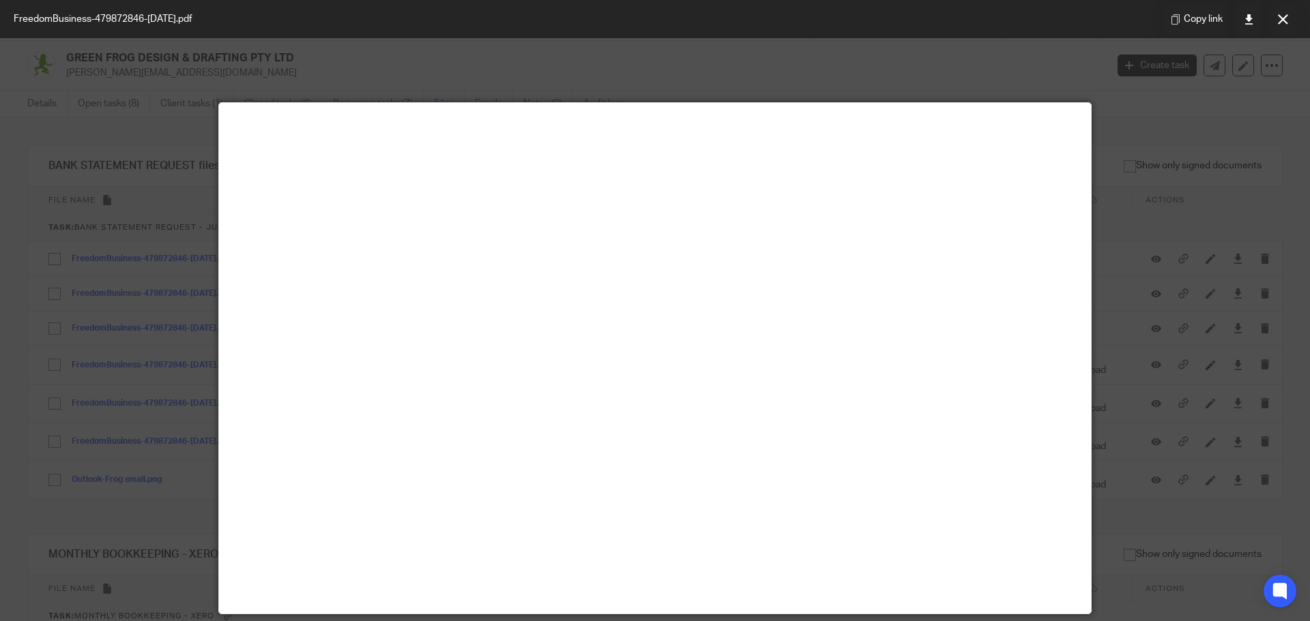
click at [1297, 15] on div "Copy link" at bounding box center [1230, 19] width 159 height 38
click at [1274, 17] on button at bounding box center [1282, 18] width 27 height 27
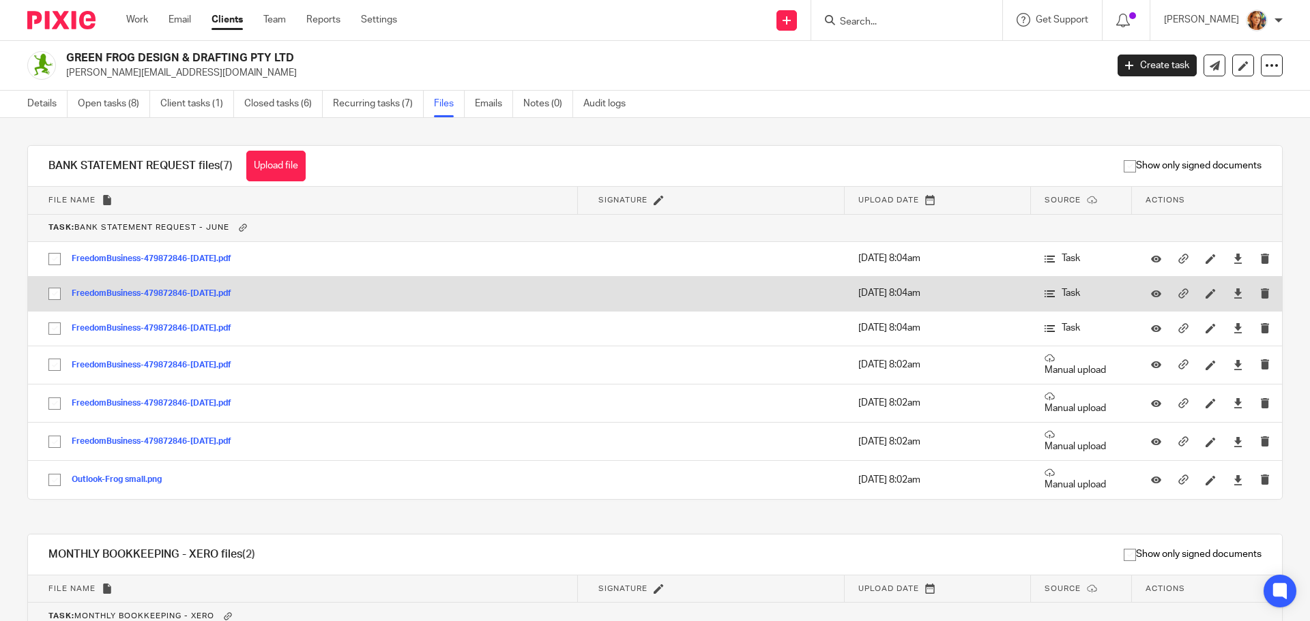
click at [222, 290] on button "FreedomBusiness-479872846-[DATE].pdf" at bounding box center [157, 294] width 170 height 10
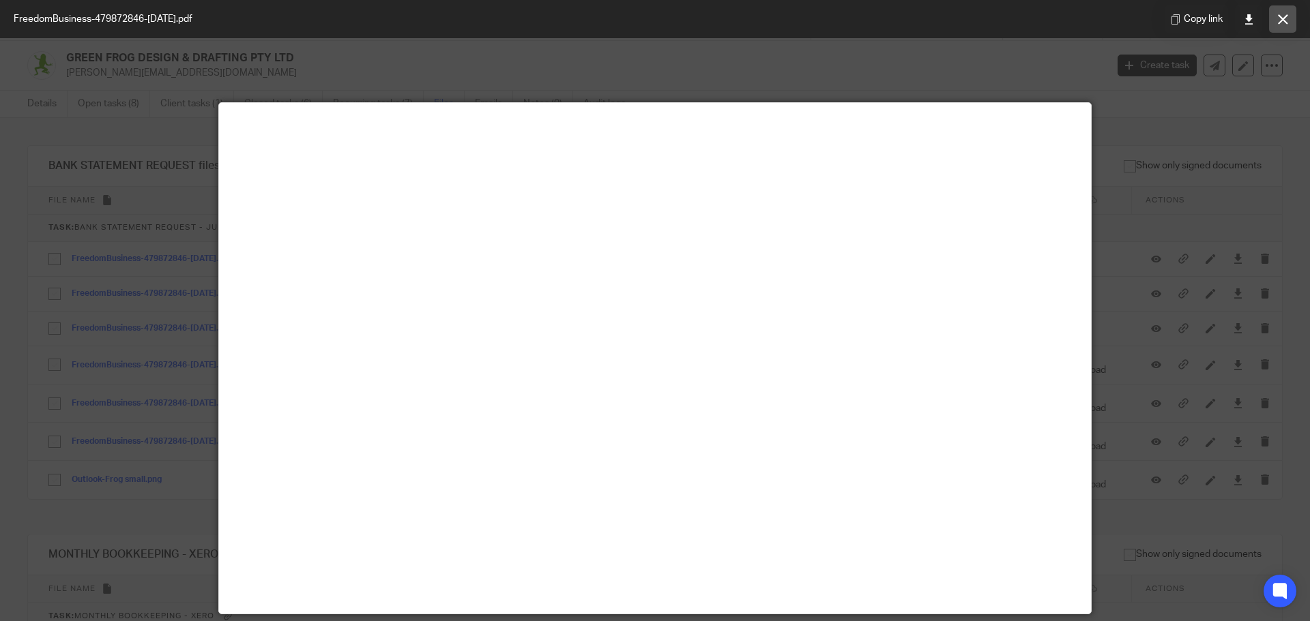
click at [1293, 24] on button at bounding box center [1282, 18] width 27 height 27
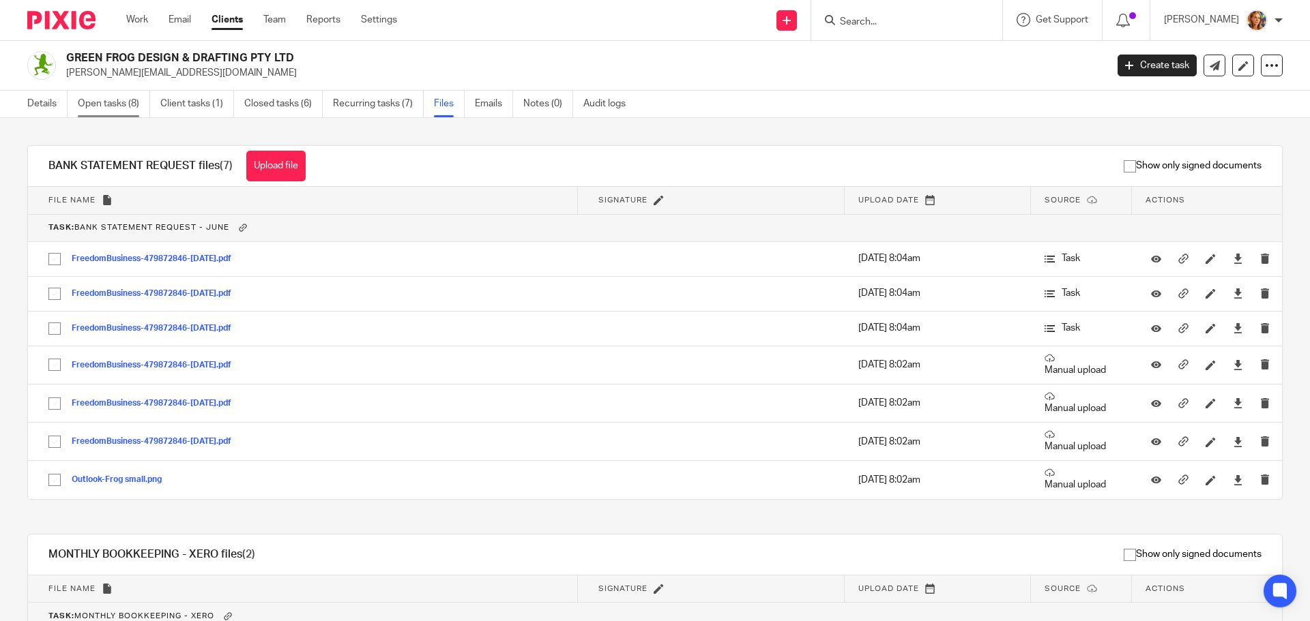
click at [107, 104] on link "Open tasks (8)" at bounding box center [114, 104] width 72 height 27
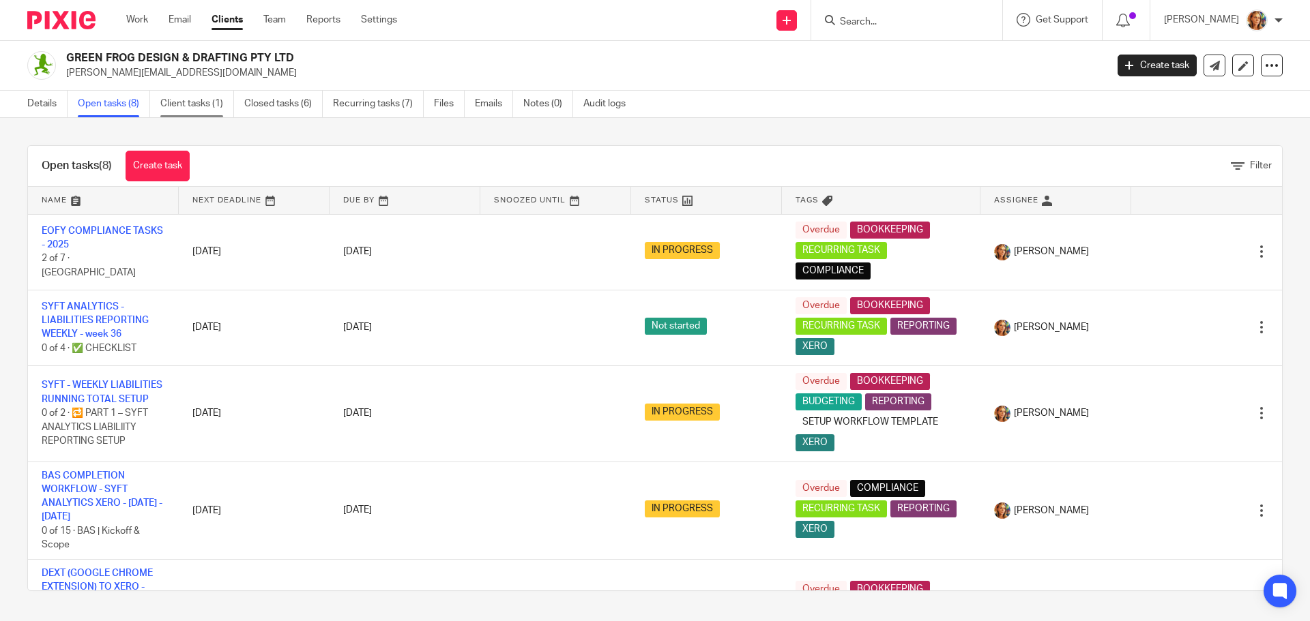
click at [206, 107] on link "Client tasks (1)" at bounding box center [197, 104] width 74 height 27
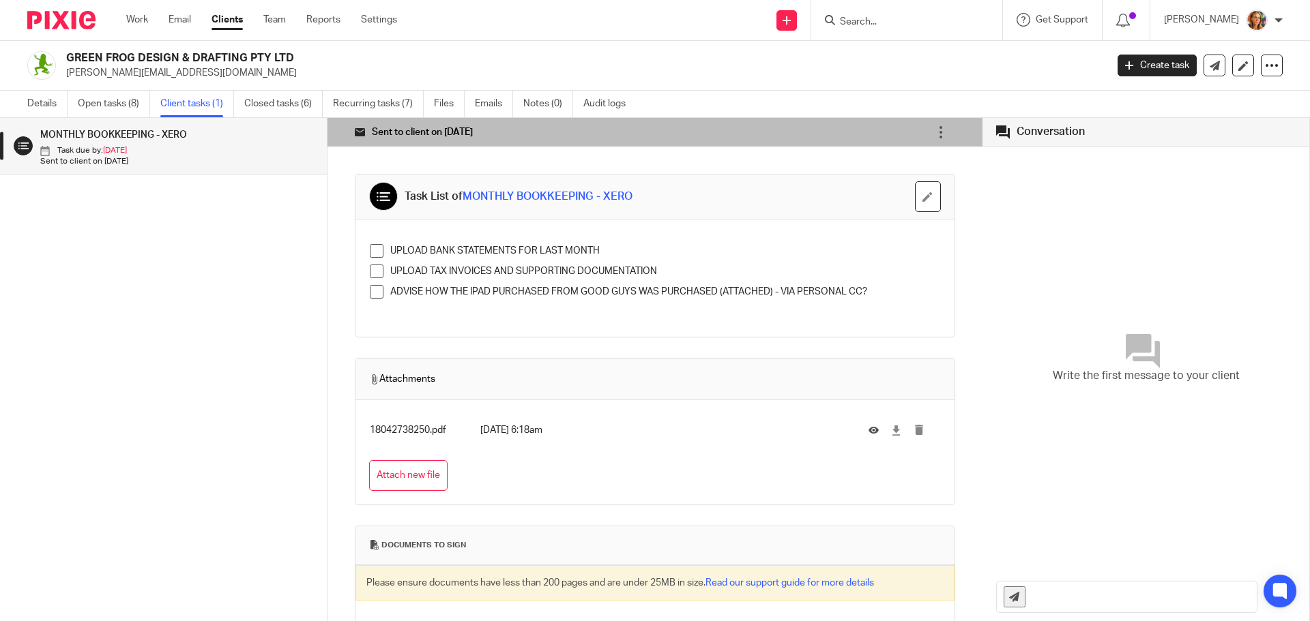
click at [544, 271] on p "UPLOAD TAX INVOICES AND SUPPORTING DOCUMENTATION" at bounding box center [665, 272] width 550 height 14
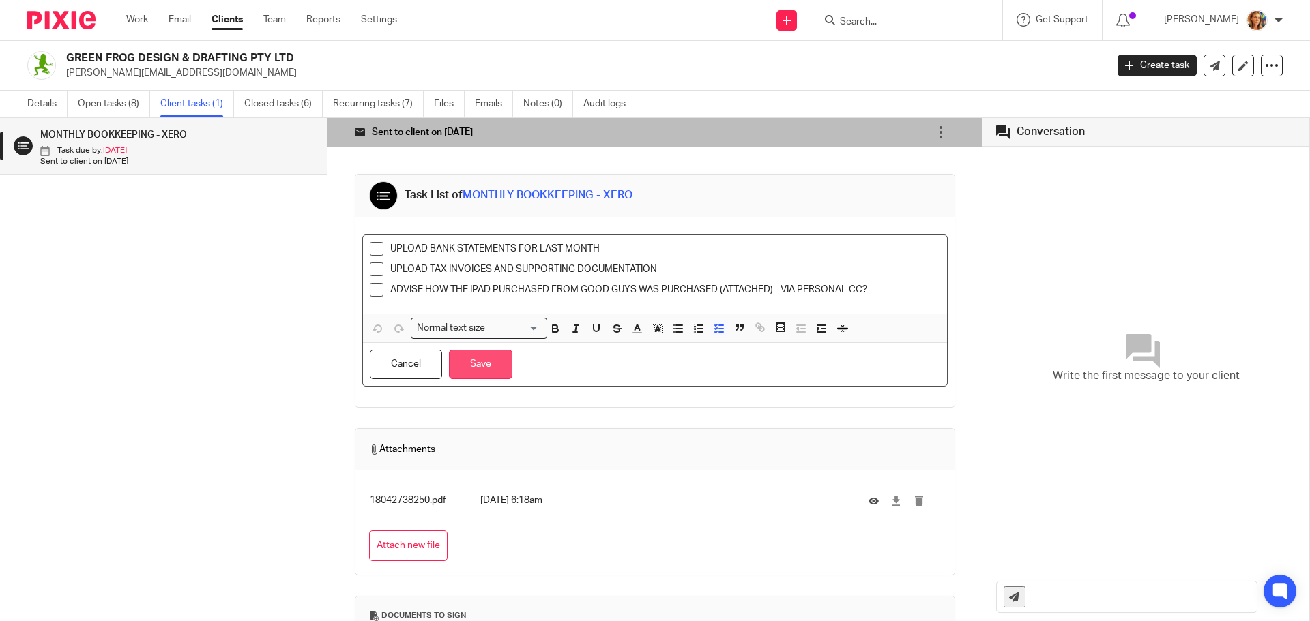
click at [484, 370] on button "Save" at bounding box center [480, 364] width 63 height 29
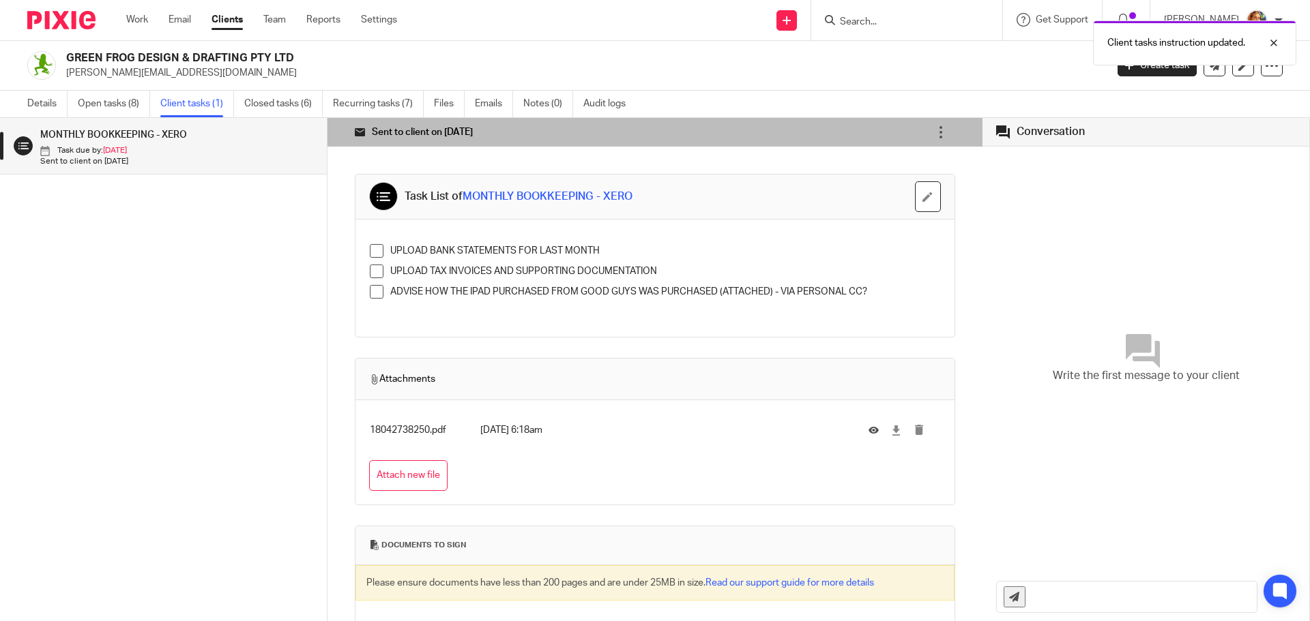
click at [636, 447] on td "15 Sep 2025 6:18am" at bounding box center [663, 430] width 381 height 33
click at [263, 107] on link "Closed tasks (6)" at bounding box center [283, 104] width 78 height 27
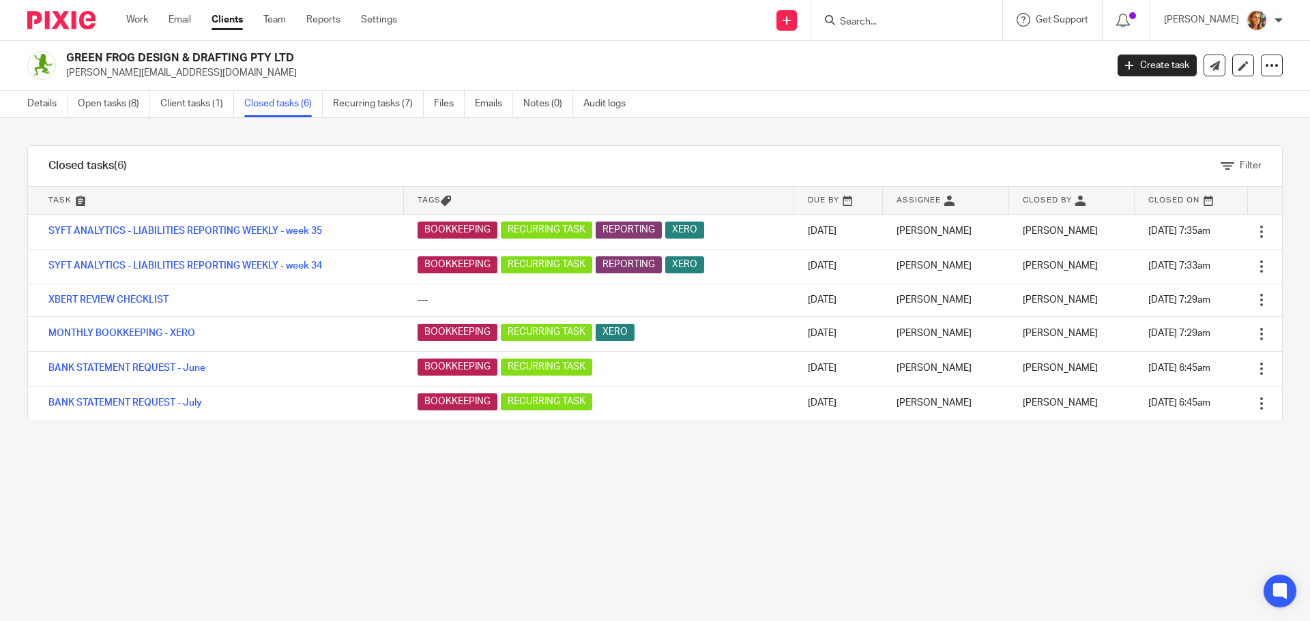
click at [445, 102] on link "Files" at bounding box center [449, 104] width 31 height 27
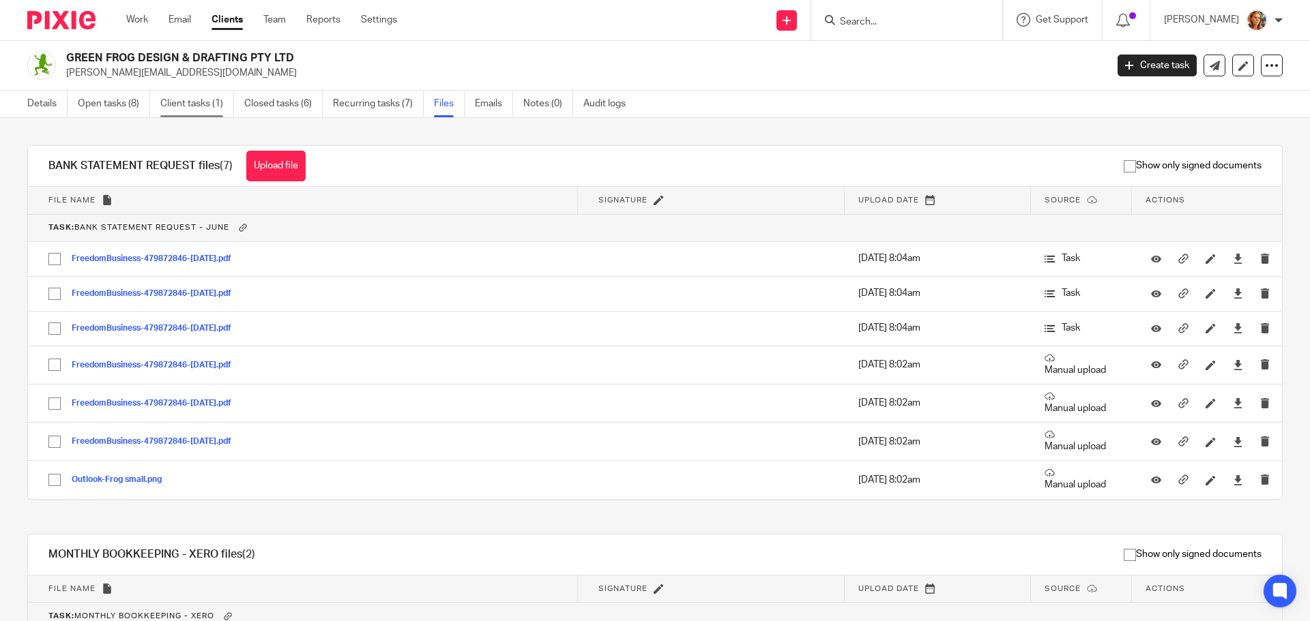
click at [194, 100] on link "Client tasks (1)" at bounding box center [197, 104] width 74 height 27
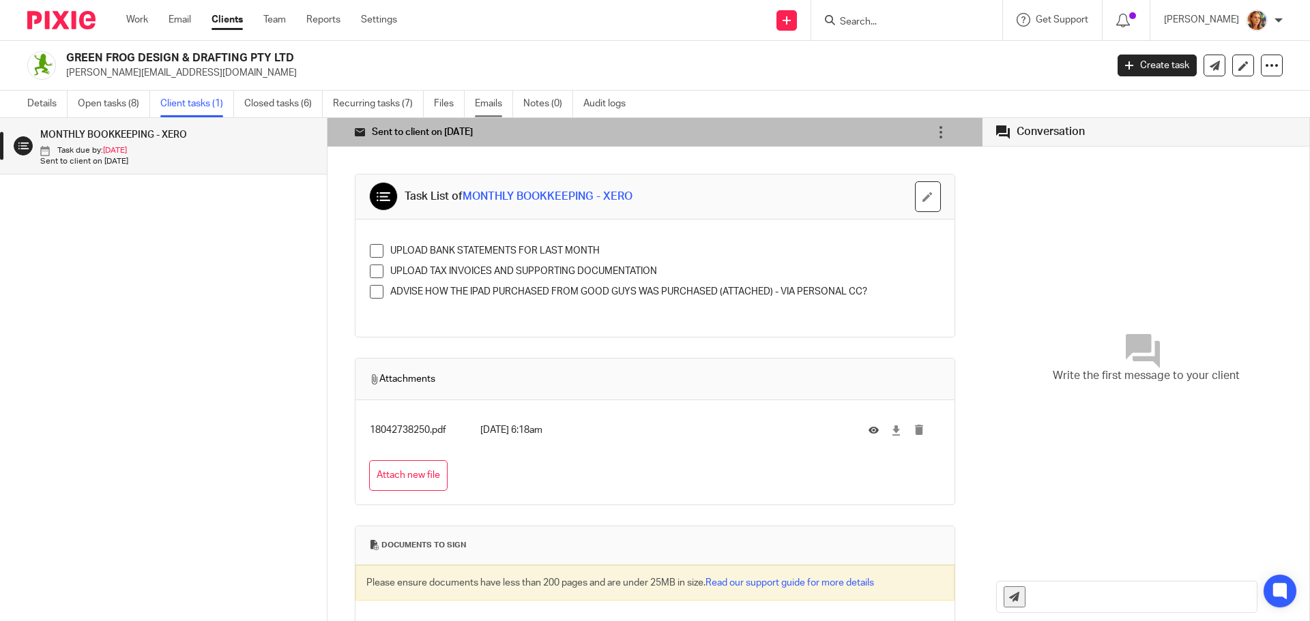
click at [495, 102] on link "Emails" at bounding box center [494, 104] width 38 height 27
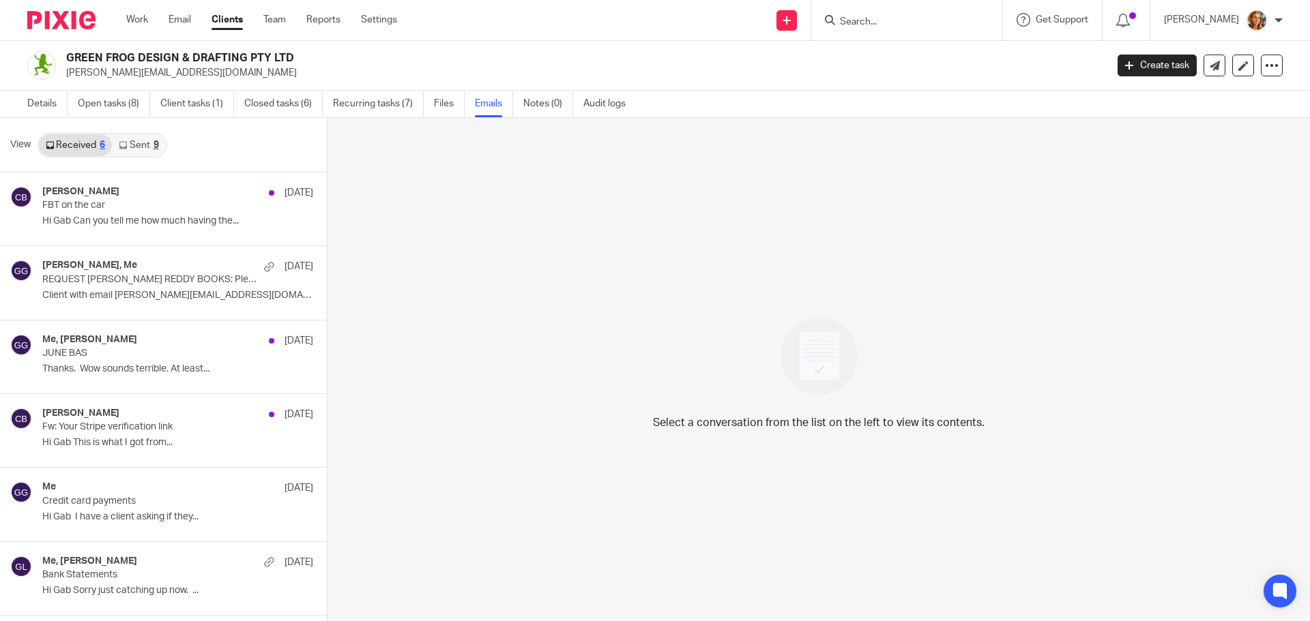
click at [134, 134] on link "Sent 9" at bounding box center [138, 145] width 53 height 22
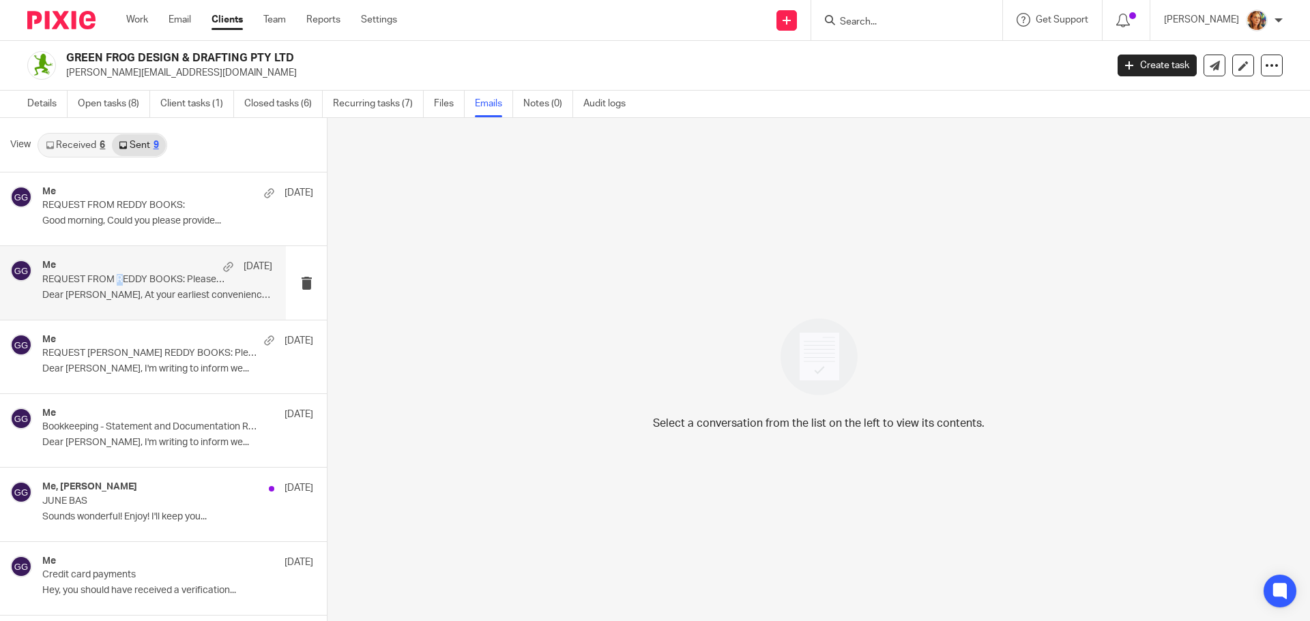
click at [119, 276] on p "REQUEST FROM REDDY BOOKS: Please complete these tasks" at bounding box center [134, 280] width 184 height 12
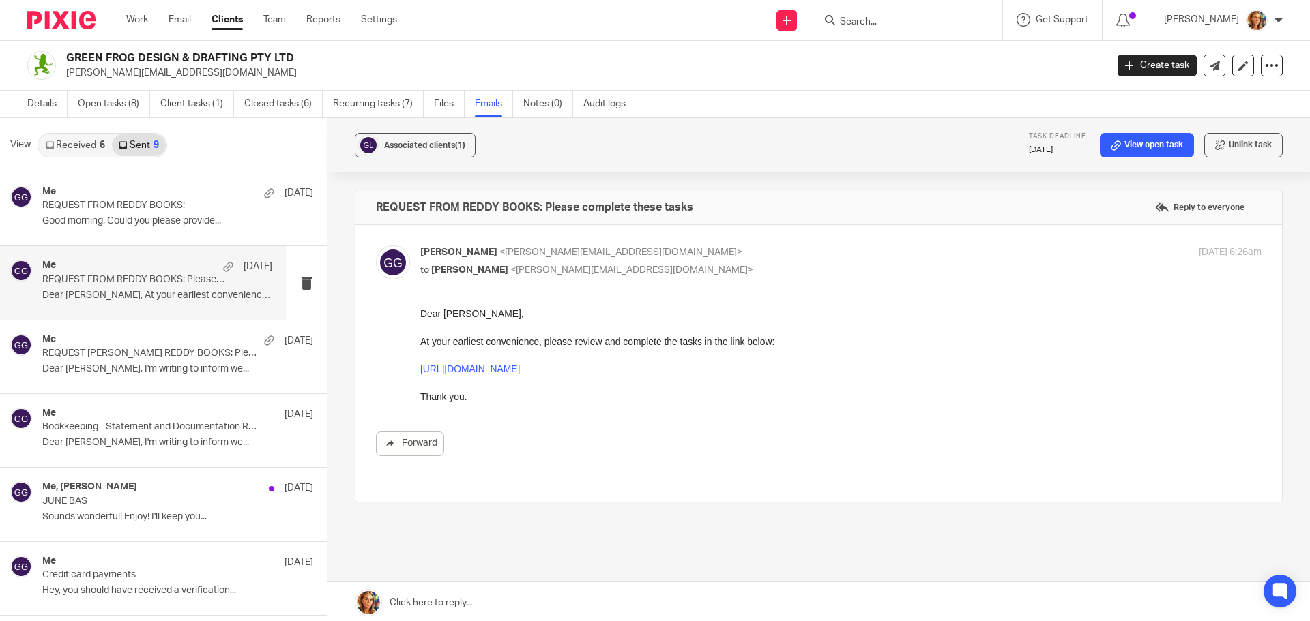
click at [594, 409] on div "Forward" at bounding box center [818, 381] width 885 height 149
click at [197, 218] on p "Good morning, Could you please provide..." at bounding box center [157, 222] width 230 height 12
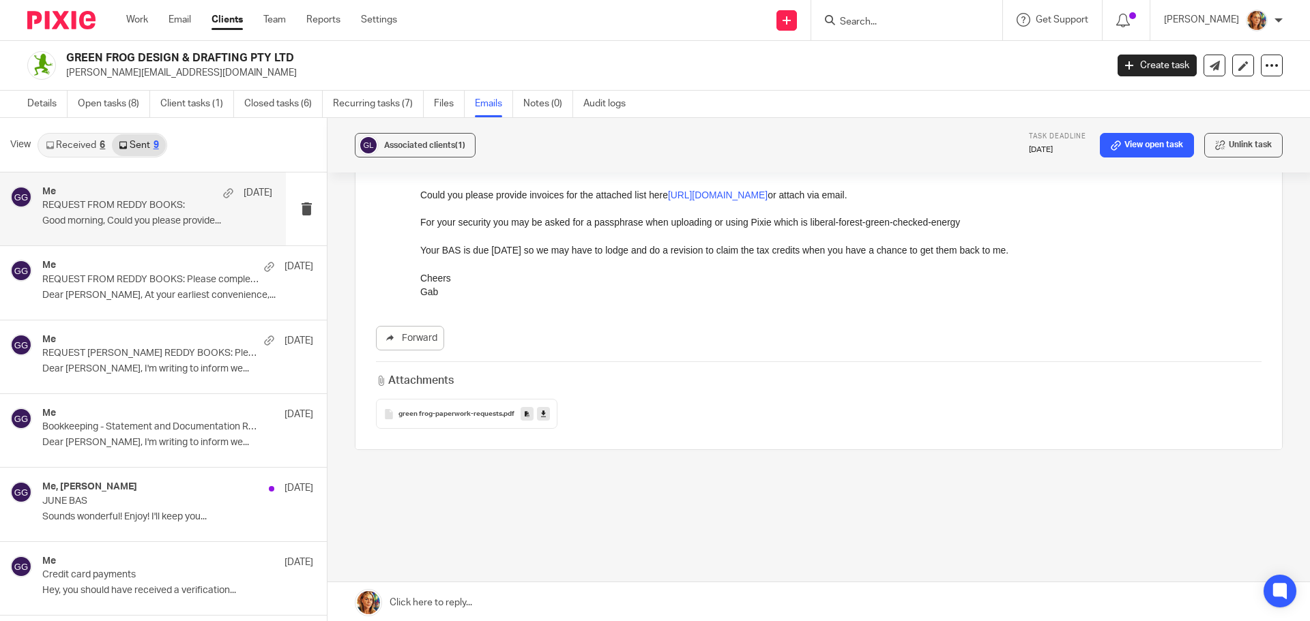
scroll to position [162, 0]
click at [463, 407] on span "green frog-paperwork-requests" at bounding box center [450, 411] width 104 height 8
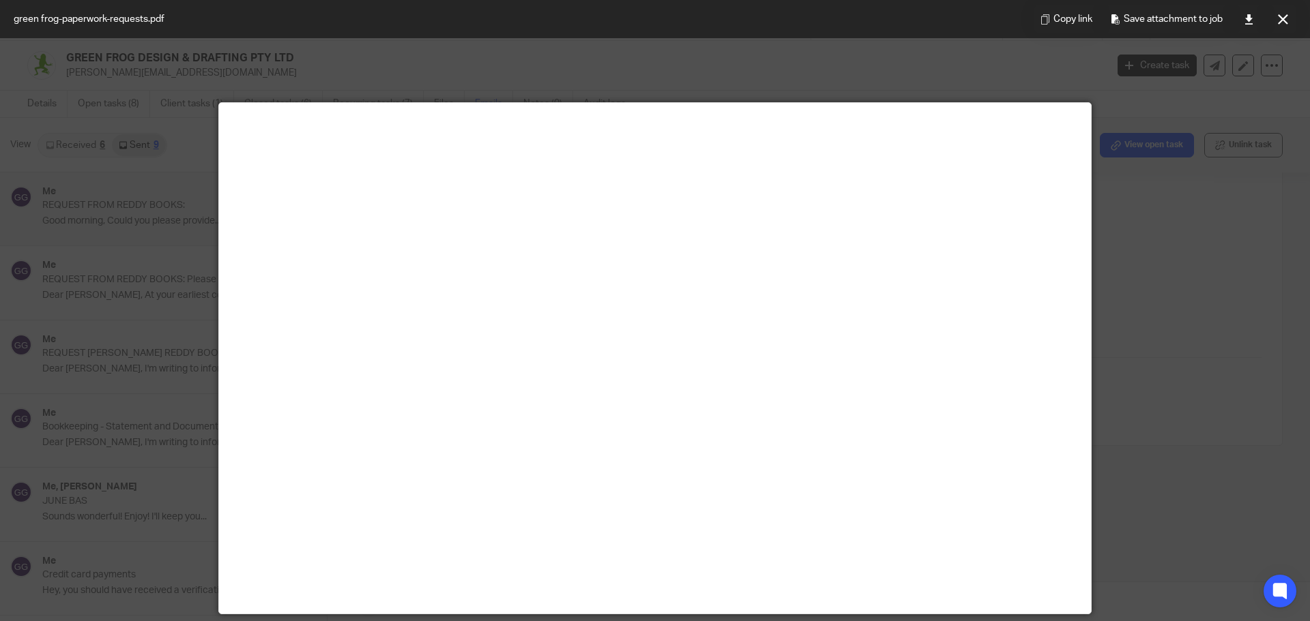
click at [1117, 226] on div at bounding box center [655, 310] width 1310 height 621
click at [1289, 16] on button at bounding box center [1282, 18] width 27 height 27
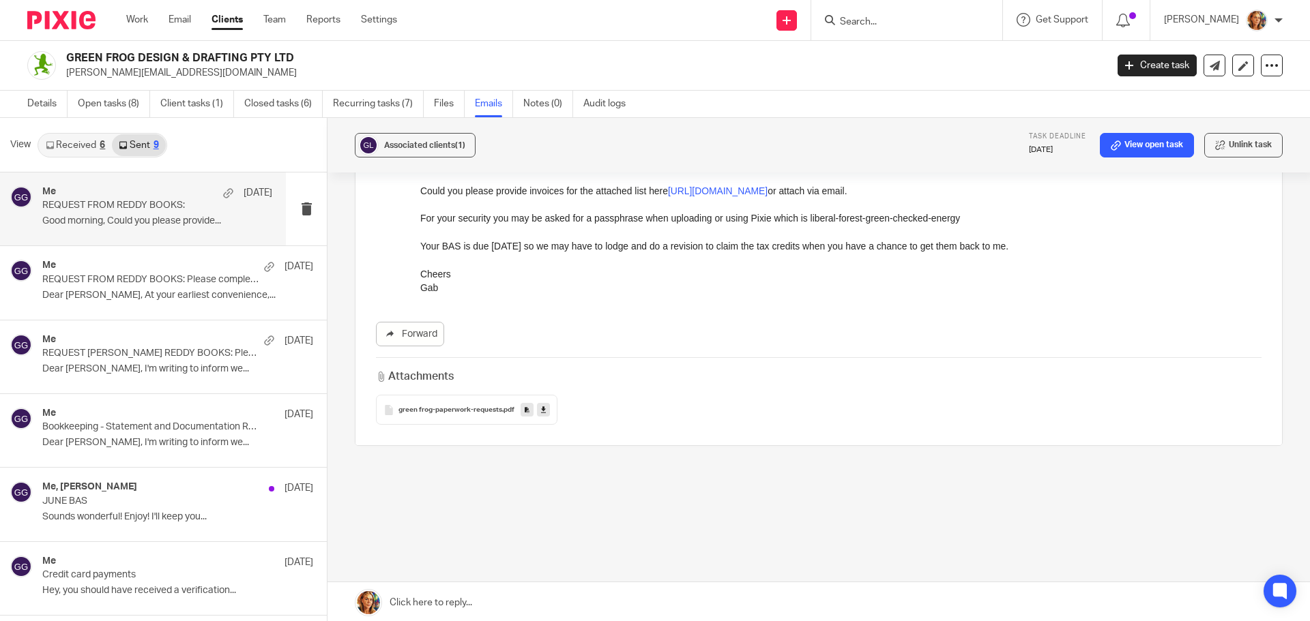
click at [454, 381] on div "Attachments green frog-paperwork-requests .pdf" at bounding box center [818, 391] width 885 height 68
click at [452, 407] on span "green frog-paperwork-requests" at bounding box center [450, 411] width 104 height 8
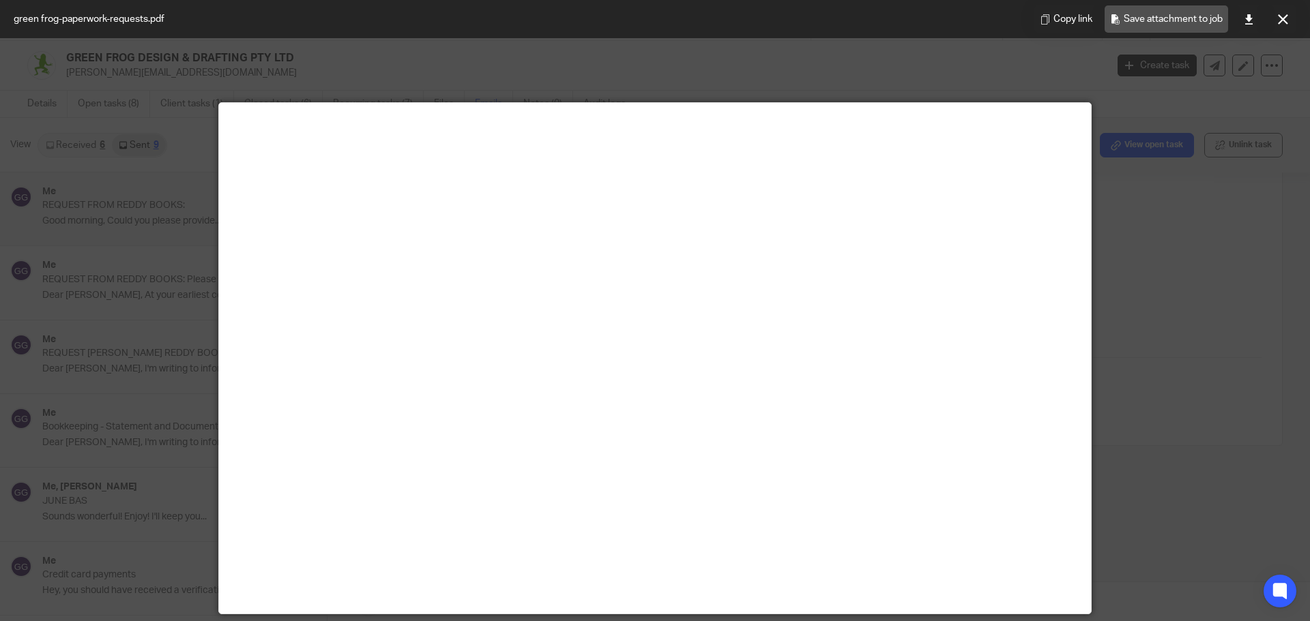
click at [1147, 23] on span "Save attachment to job" at bounding box center [1172, 19] width 99 height 16
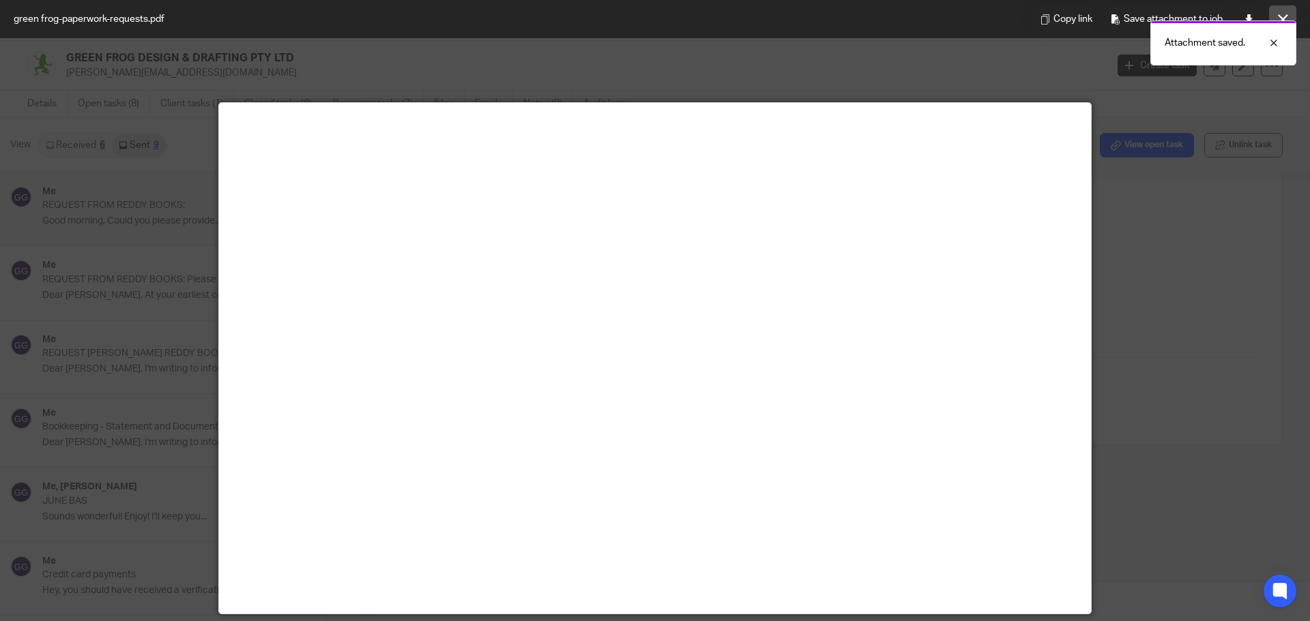
click at [1283, 12] on button at bounding box center [1282, 18] width 27 height 27
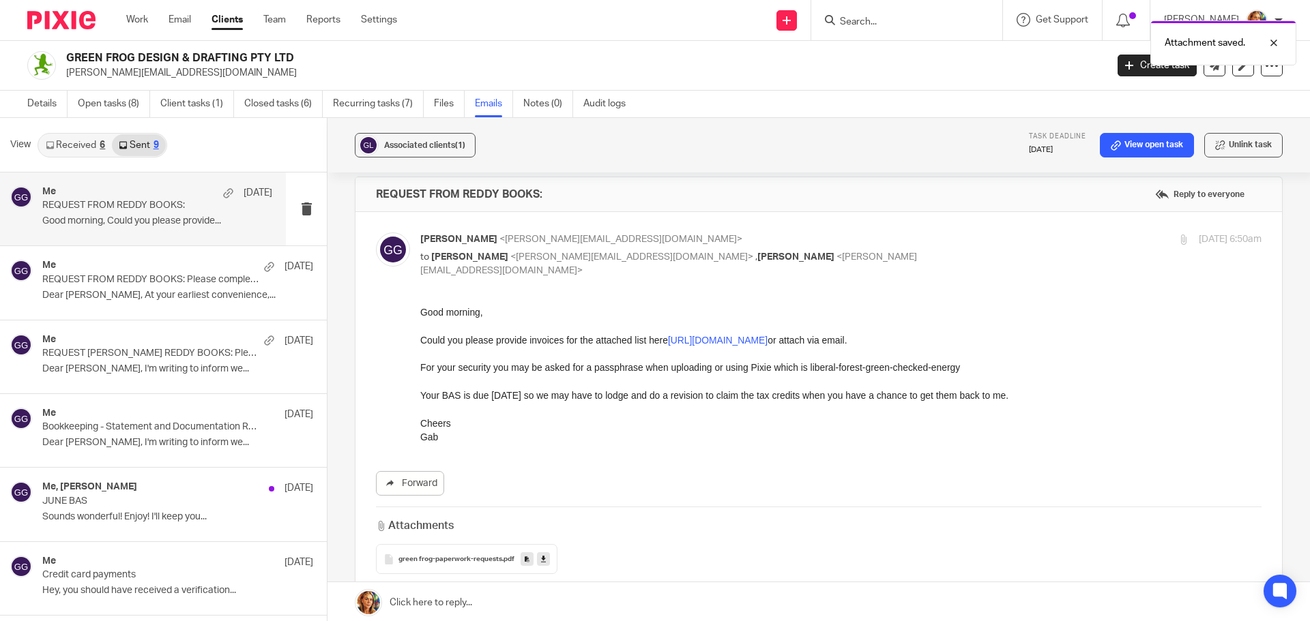
scroll to position [0, 0]
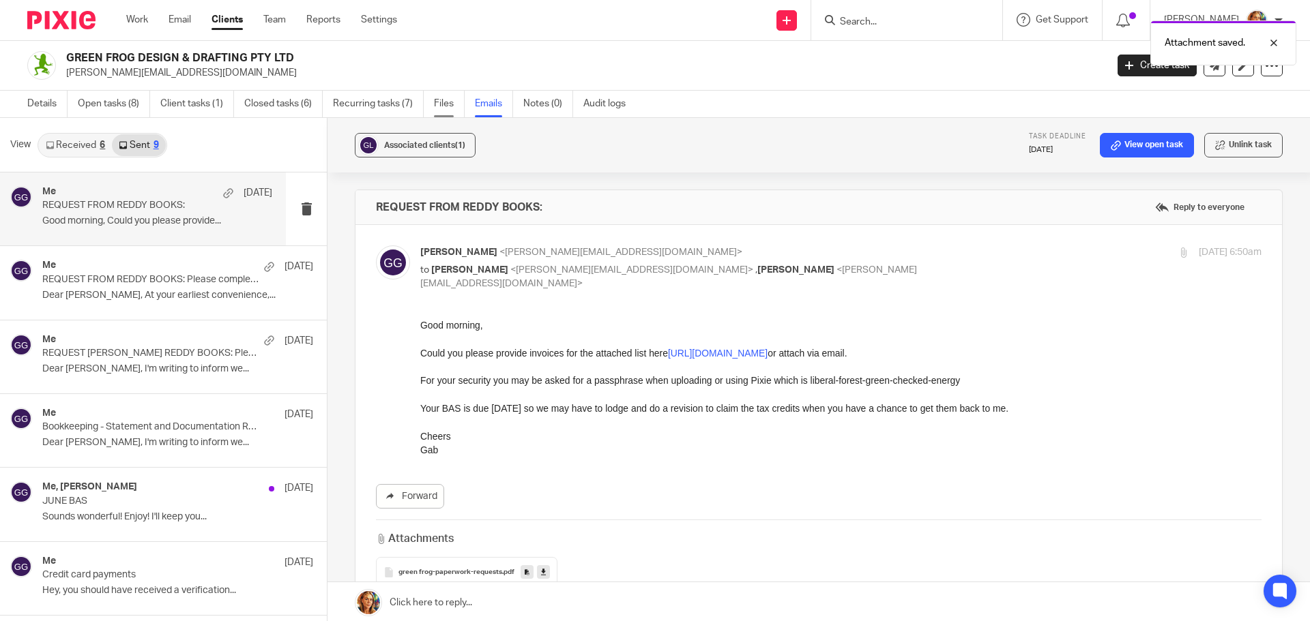
click at [443, 104] on link "Files" at bounding box center [449, 104] width 31 height 27
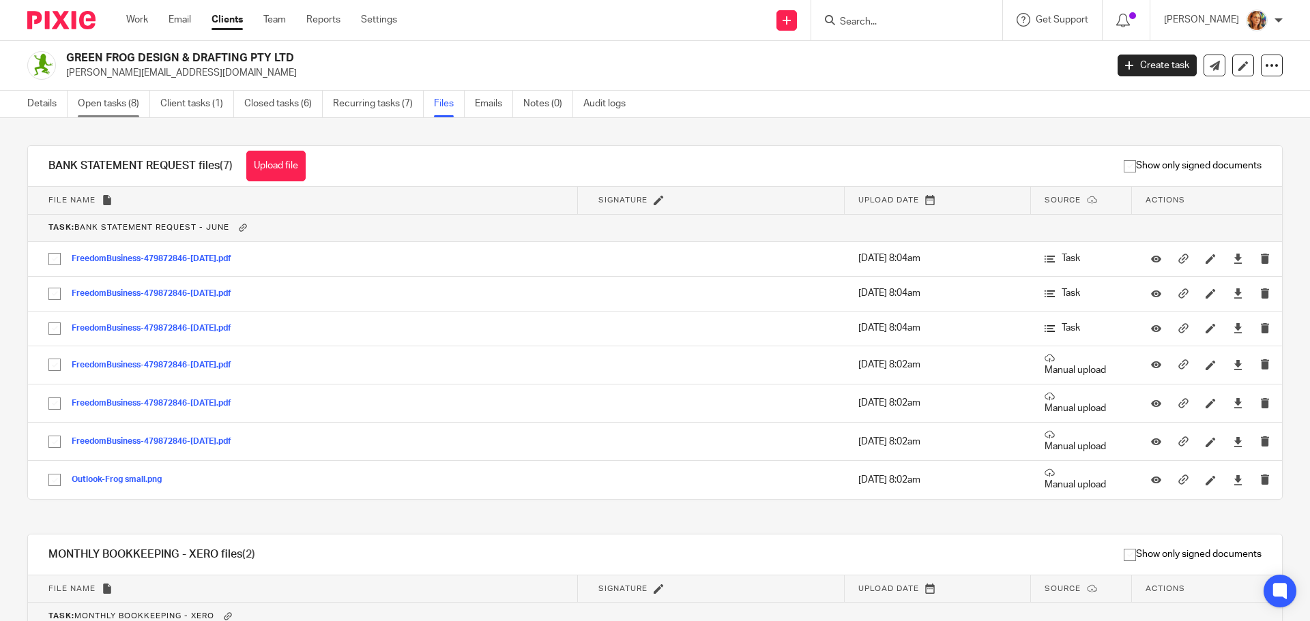
click at [126, 105] on link "Open tasks (8)" at bounding box center [114, 104] width 72 height 27
